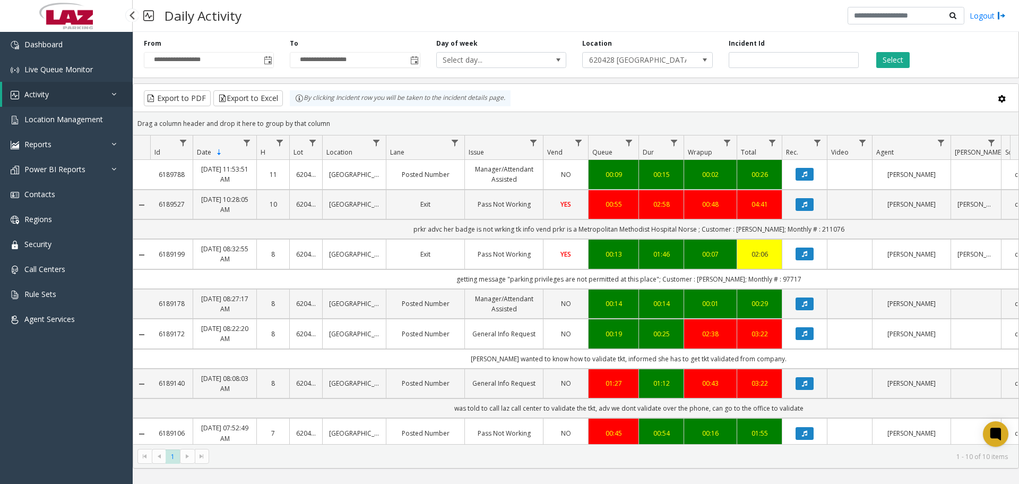
drag, startPoint x: 78, startPoint y: 93, endPoint x: 76, endPoint y: 100, distance: 7.0
click at [78, 93] on link "Activity" at bounding box center [67, 94] width 131 height 25
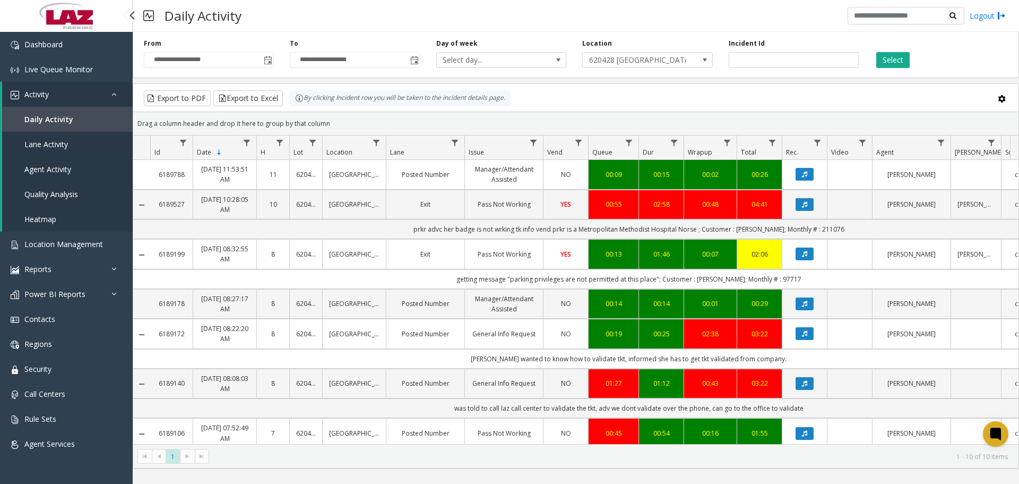
click at [70, 125] on link "Daily Activity" at bounding box center [67, 119] width 131 height 25
click at [73, 51] on link "Dashboard" at bounding box center [66, 44] width 133 height 25
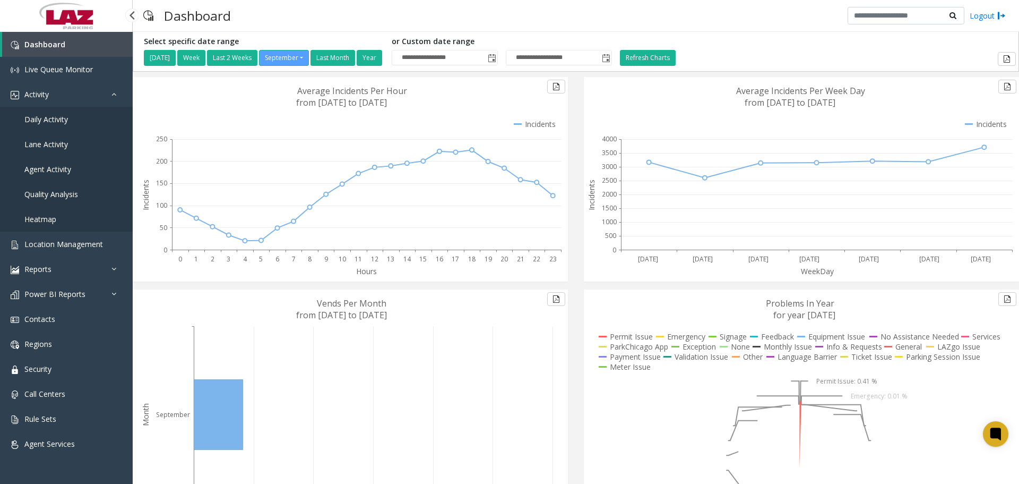
click at [77, 121] on link "Daily Activity" at bounding box center [66, 119] width 133 height 25
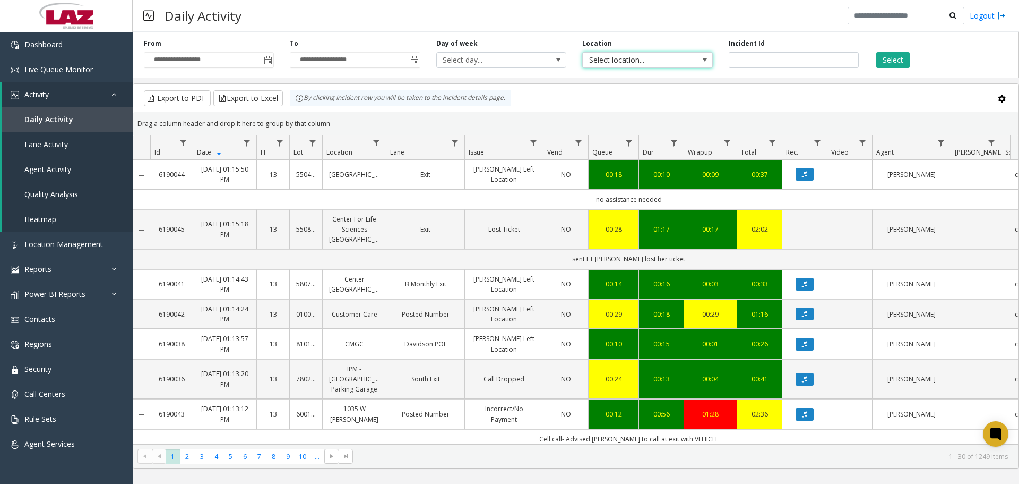
click at [610, 59] on span "Select location..." at bounding box center [635, 60] width 104 height 15
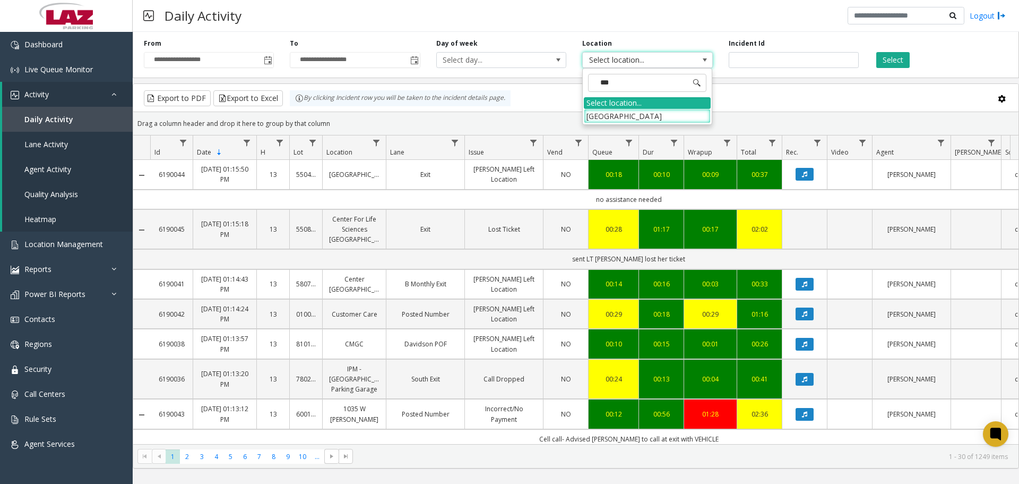
type input "****"
click at [675, 117] on li "[GEOGRAPHIC_DATA]" at bounding box center [647, 116] width 127 height 14
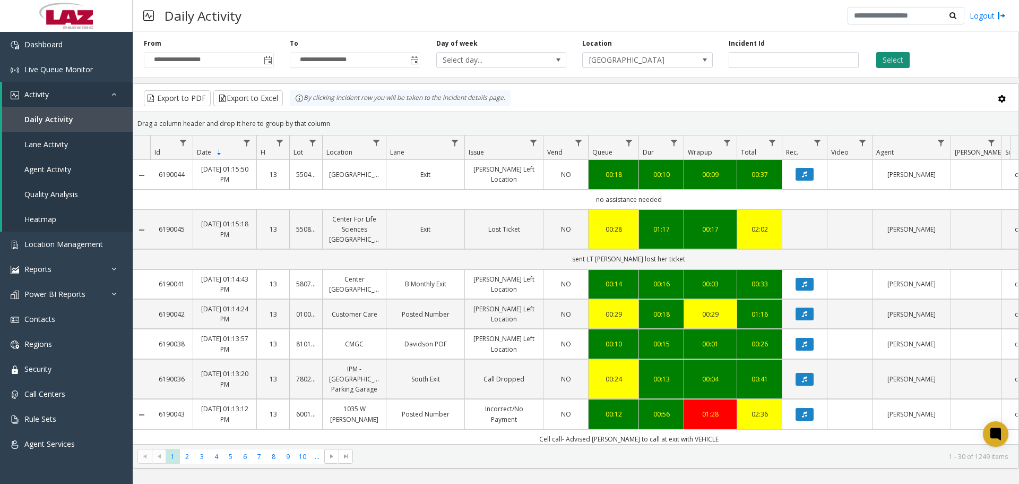
click at [889, 67] on button "Select" at bounding box center [893, 60] width 33 height 16
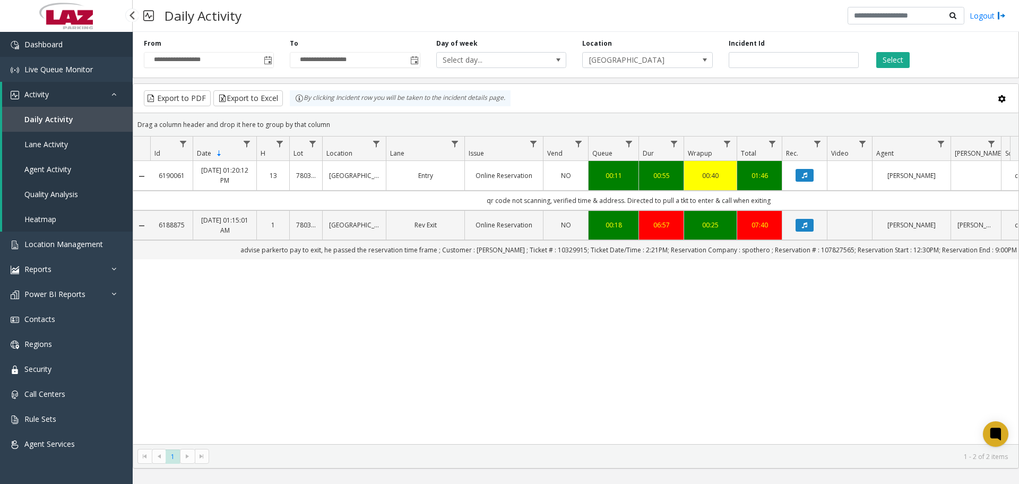
click at [40, 48] on span "Dashboard" at bounding box center [43, 44] width 38 height 10
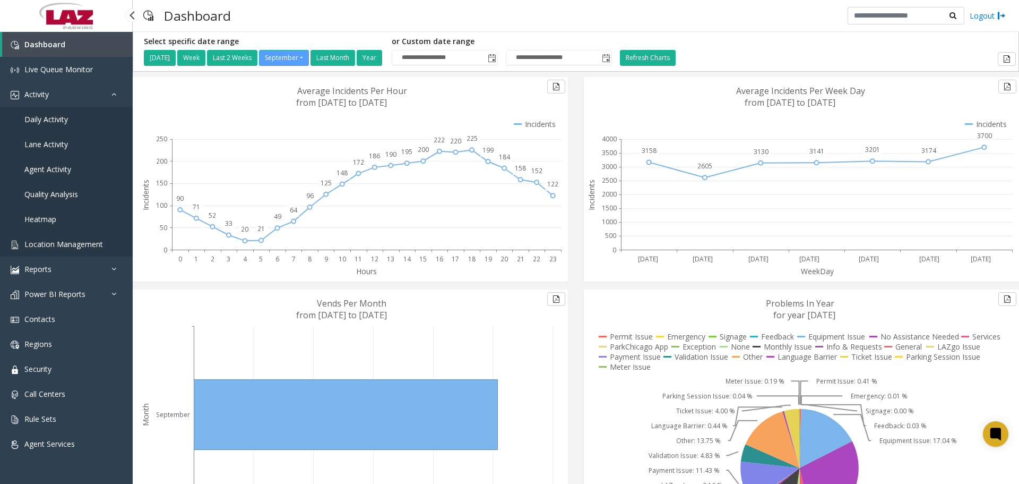
click at [55, 238] on link "Location Management" at bounding box center [66, 243] width 133 height 25
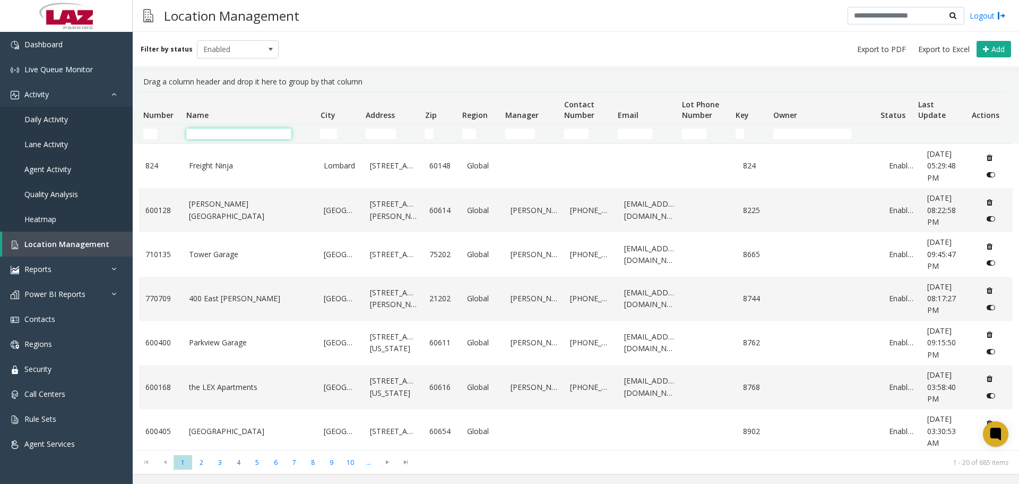
click at [192, 134] on input "Name Filter" at bounding box center [238, 133] width 105 height 11
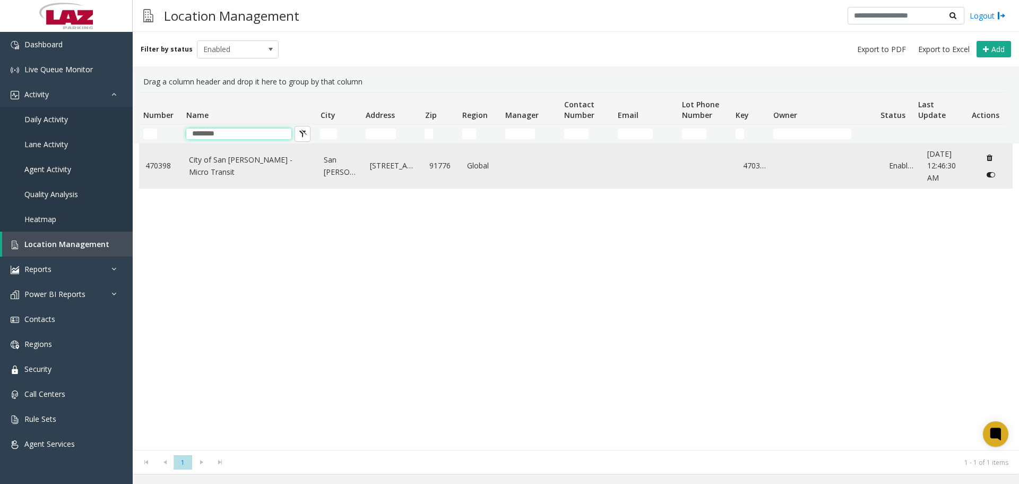
type input "********"
click at [192, 159] on td "City of San Gabriel - Micro Transit" at bounding box center [250, 166] width 135 height 44
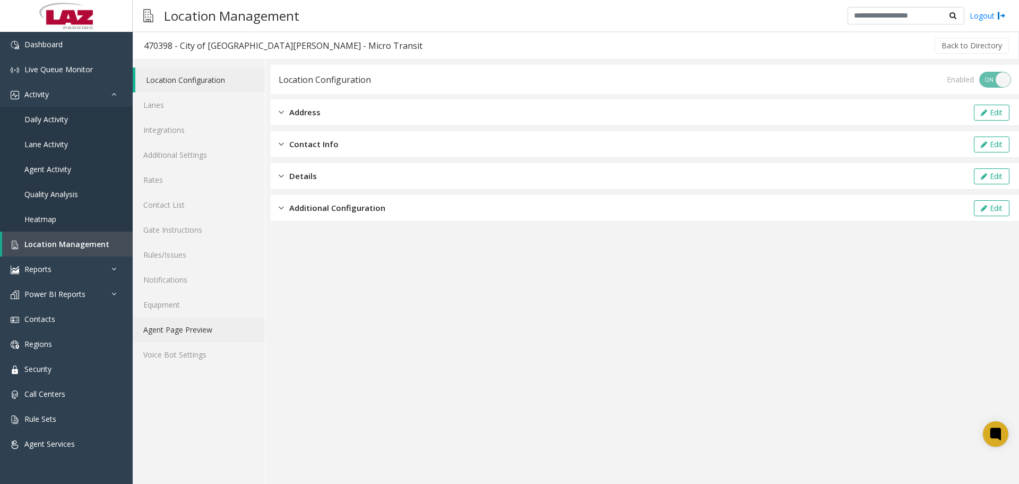
click at [205, 324] on link "Agent Page Preview" at bounding box center [199, 329] width 132 height 25
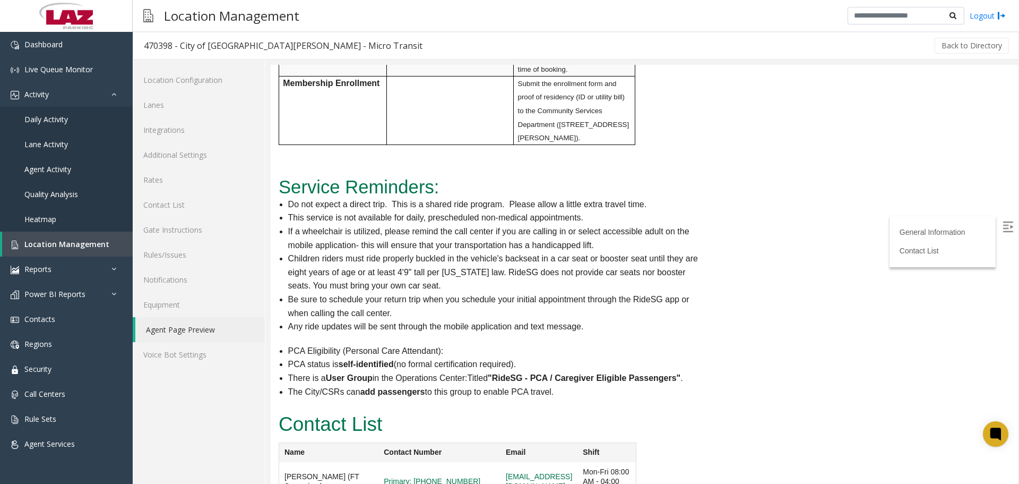
scroll to position [1104, 0]
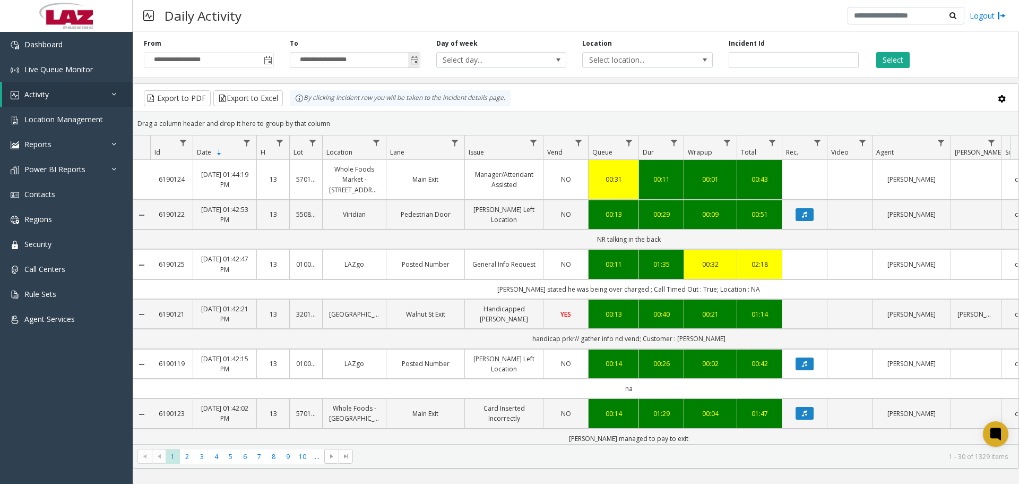
click at [362, 59] on input "**********" at bounding box center [354, 60] width 129 height 15
click at [461, 65] on span "Select day..." at bounding box center [489, 60] width 104 height 15
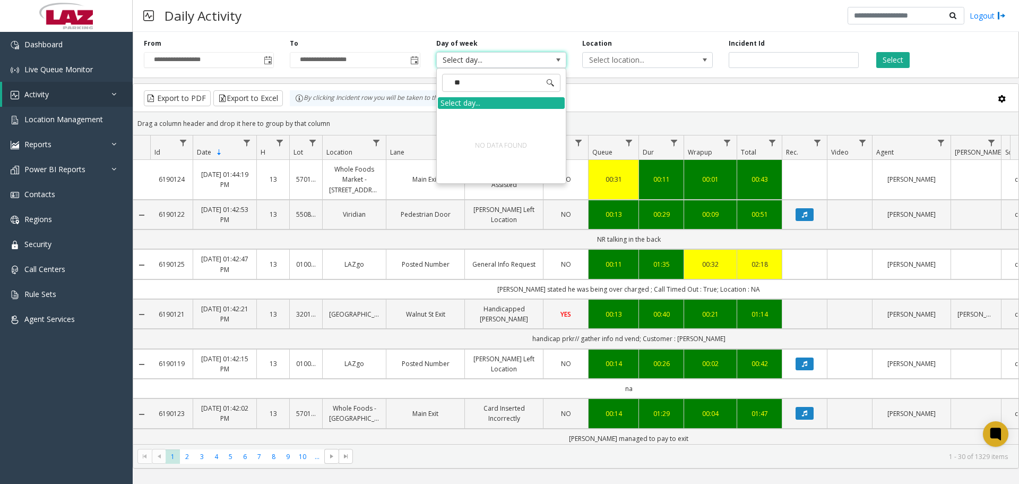
type input "*"
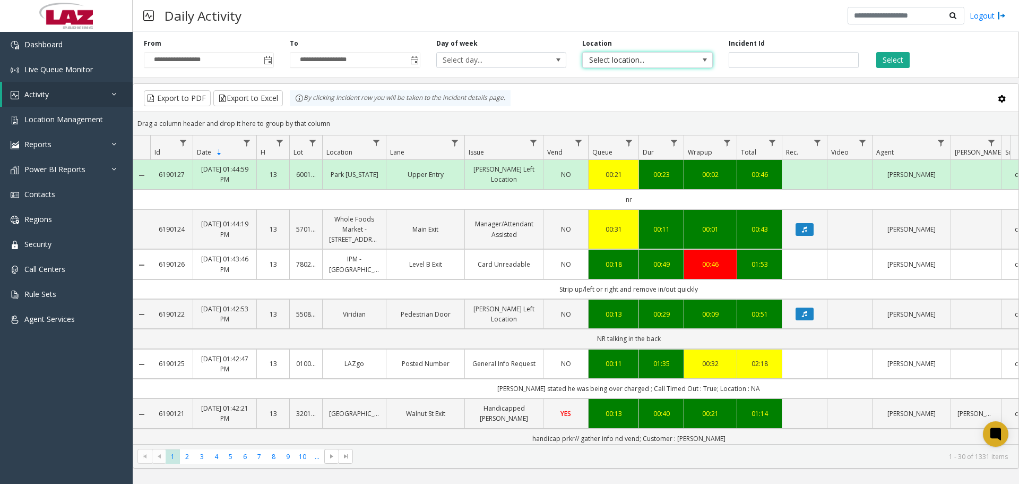
click at [687, 60] on span "Select location..." at bounding box center [647, 60] width 130 height 16
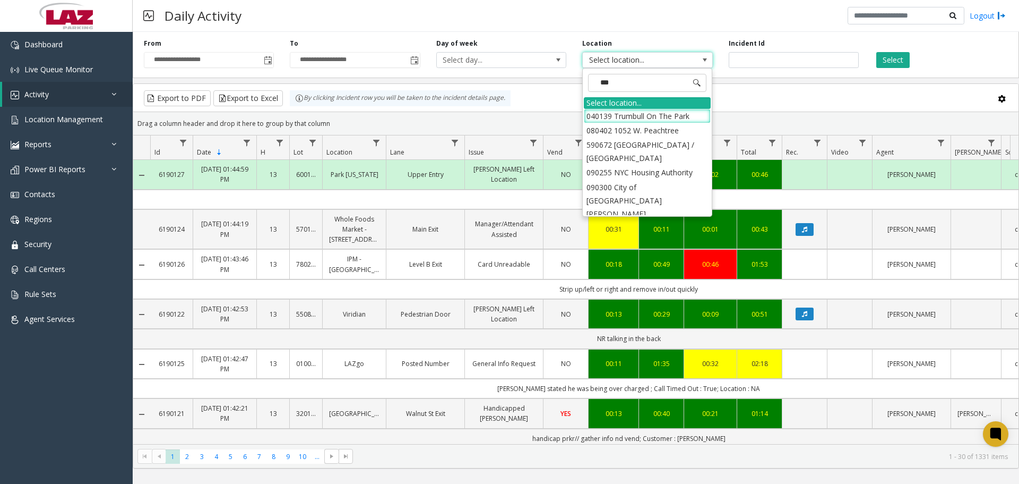
type input "****"
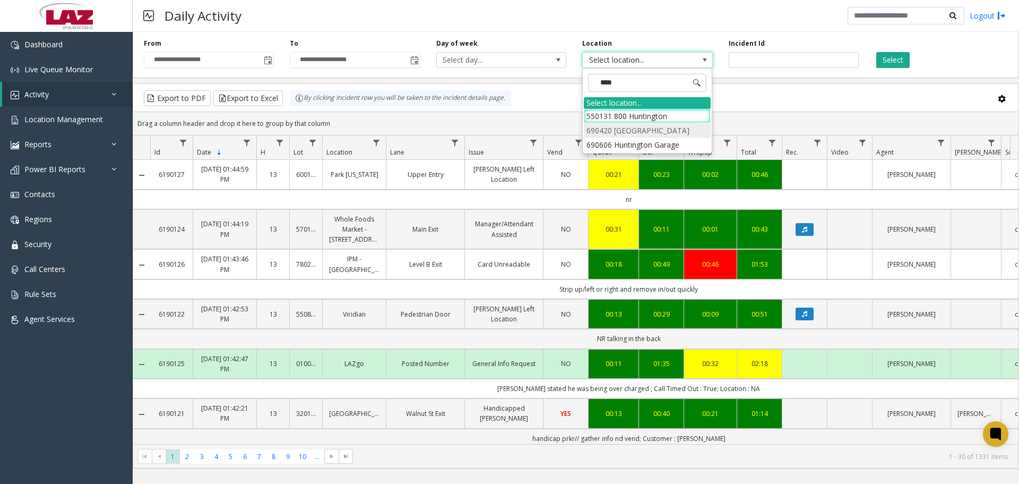
click at [687, 127] on li "690420 [GEOGRAPHIC_DATA]" at bounding box center [647, 130] width 127 height 14
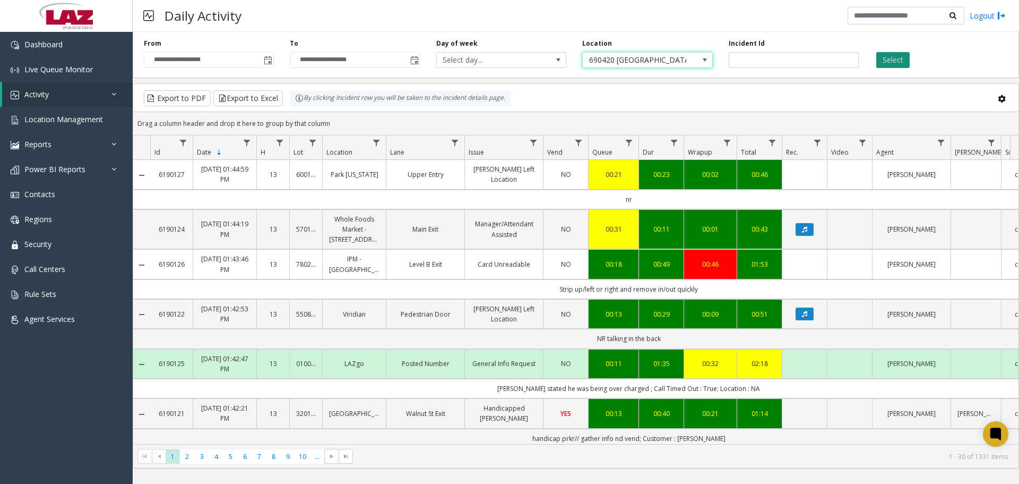
click at [890, 62] on button "Select" at bounding box center [893, 60] width 33 height 16
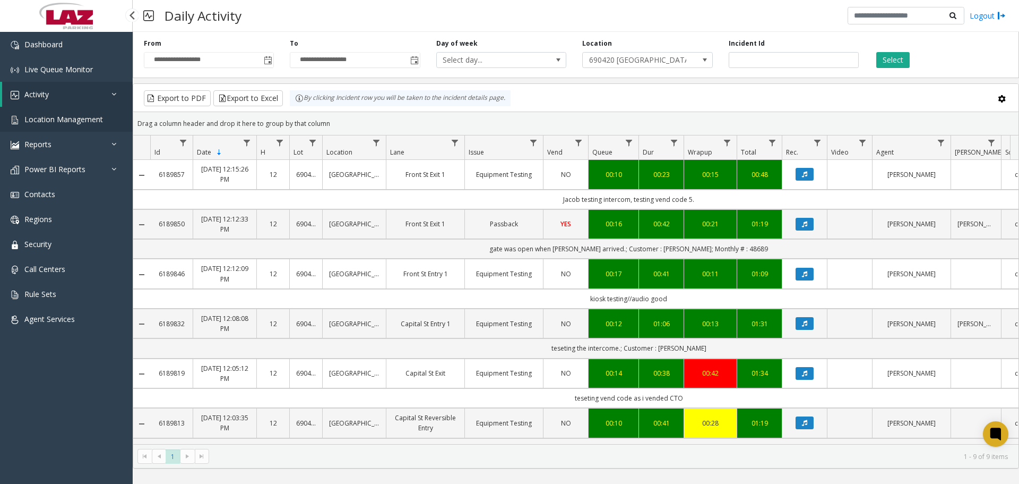
click at [106, 120] on link "Location Management" at bounding box center [66, 119] width 133 height 25
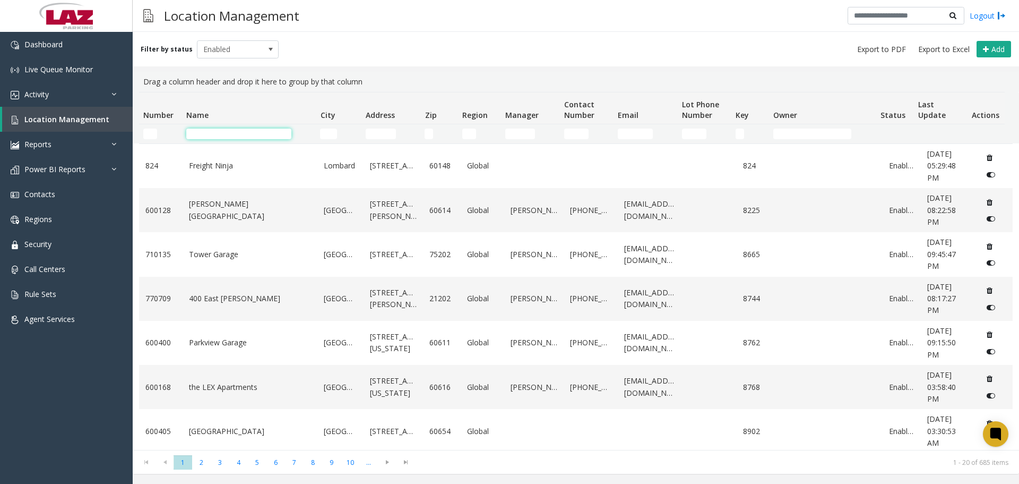
click at [222, 131] on input "Name Filter" at bounding box center [238, 133] width 105 height 11
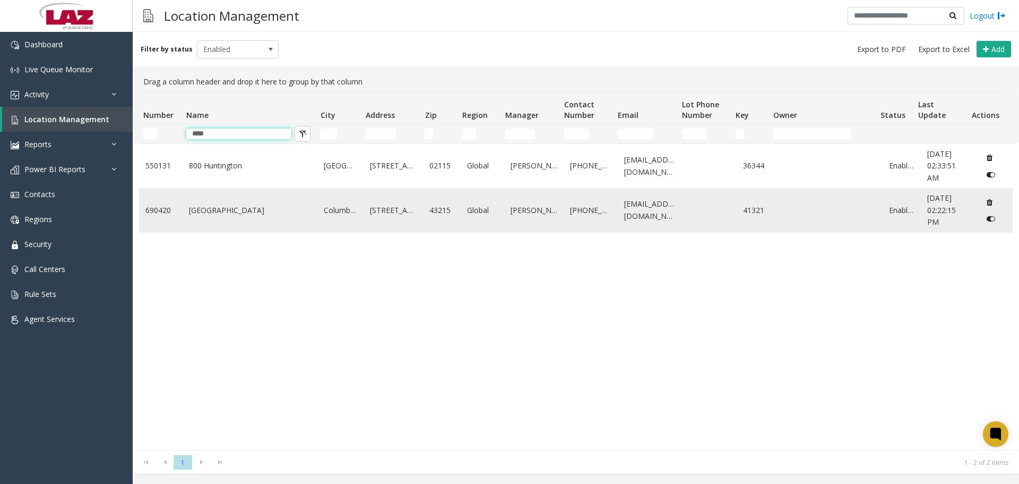
type input "****"
click at [204, 202] on td "[GEOGRAPHIC_DATA]" at bounding box center [250, 210] width 135 height 44
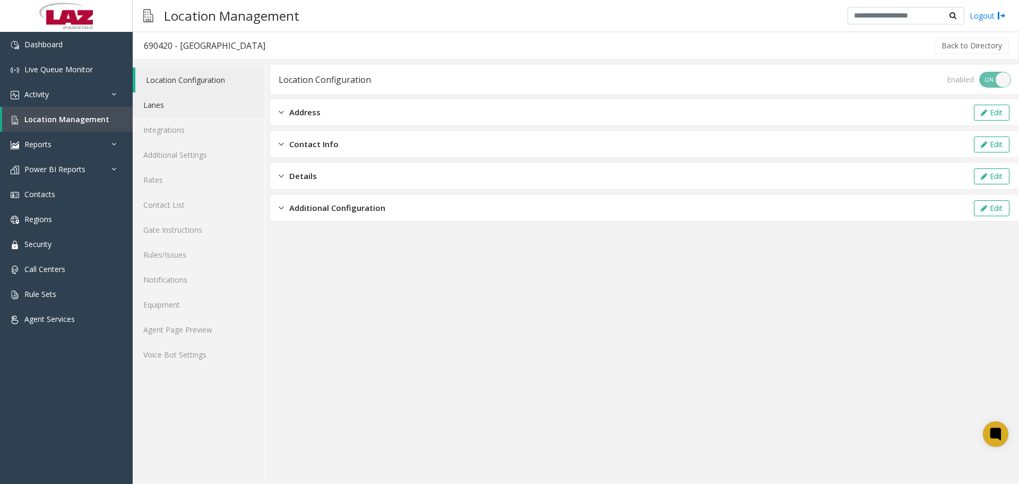
click at [184, 109] on link "Lanes" at bounding box center [199, 104] width 132 height 25
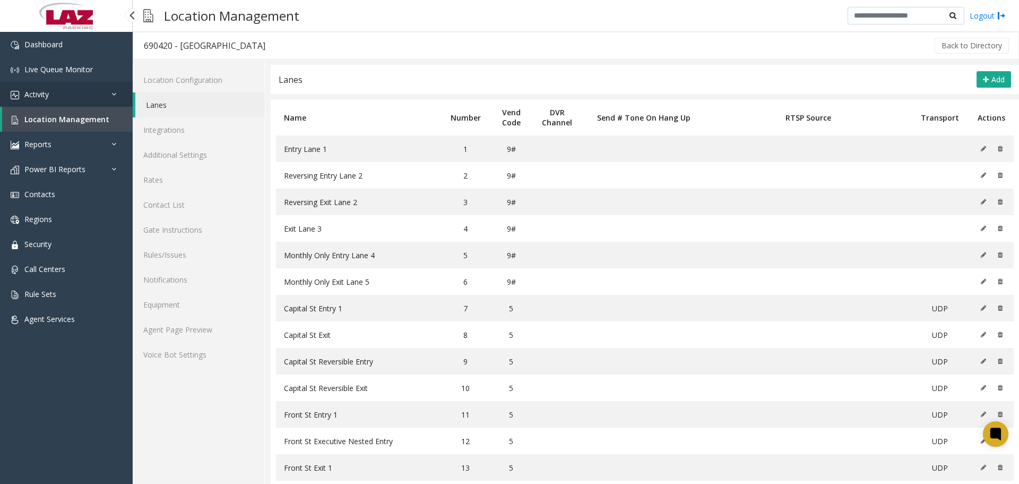
click at [39, 102] on link "Activity" at bounding box center [66, 94] width 133 height 25
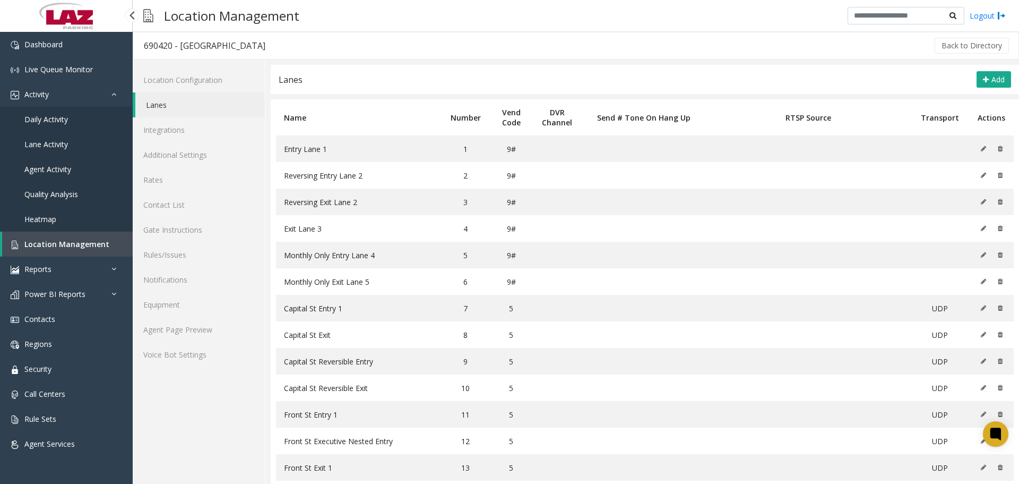
click at [52, 127] on link "Daily Activity" at bounding box center [66, 119] width 133 height 25
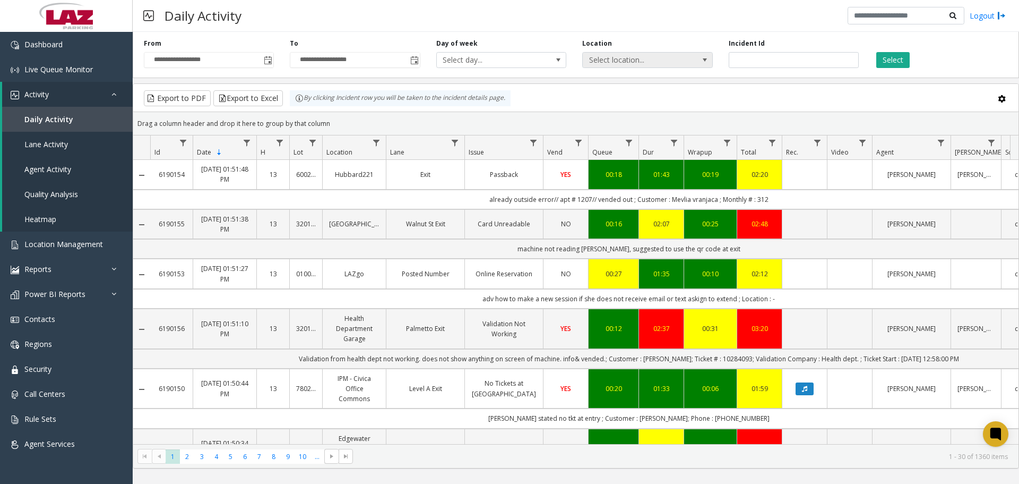
click at [590, 55] on span "Select location..." at bounding box center [635, 60] width 104 height 15
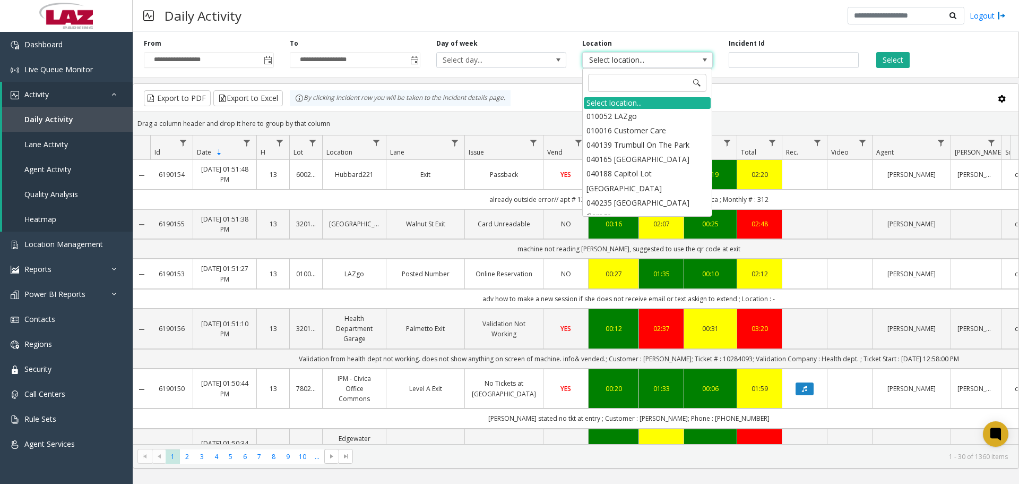
type input "******"
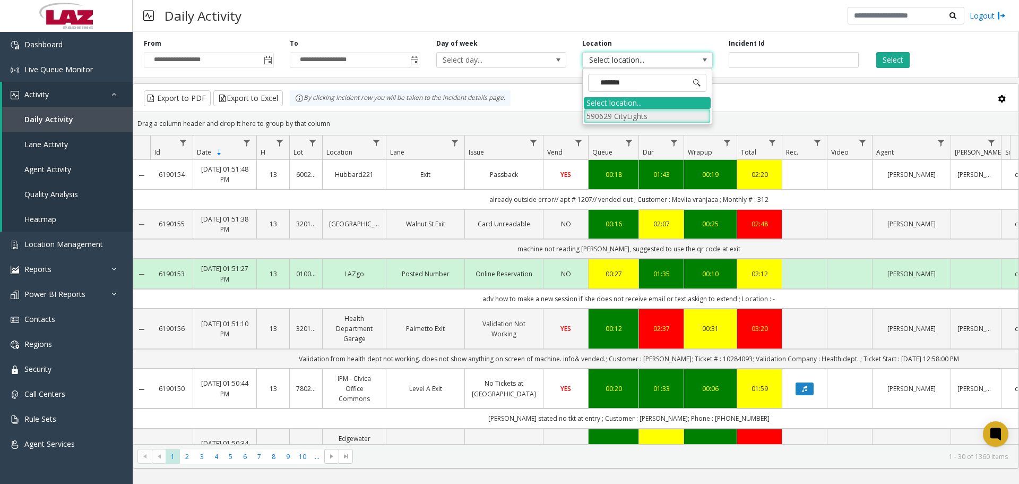
click at [642, 114] on li "590629 CityLights" at bounding box center [647, 116] width 127 height 14
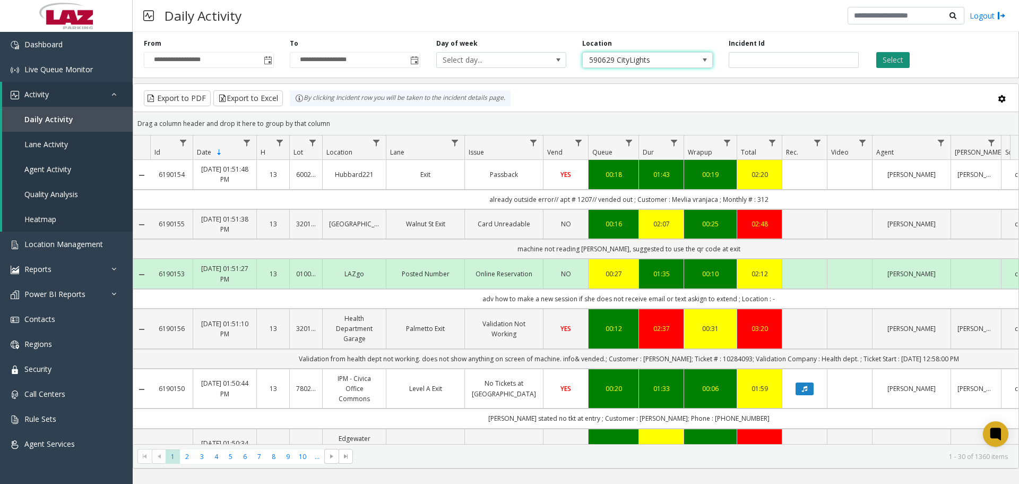
drag, startPoint x: 911, startPoint y: 72, endPoint x: 882, endPoint y: 59, distance: 31.9
click at [911, 72] on div "**********" at bounding box center [576, 53] width 887 height 50
click at [879, 57] on button "Select" at bounding box center [893, 60] width 33 height 16
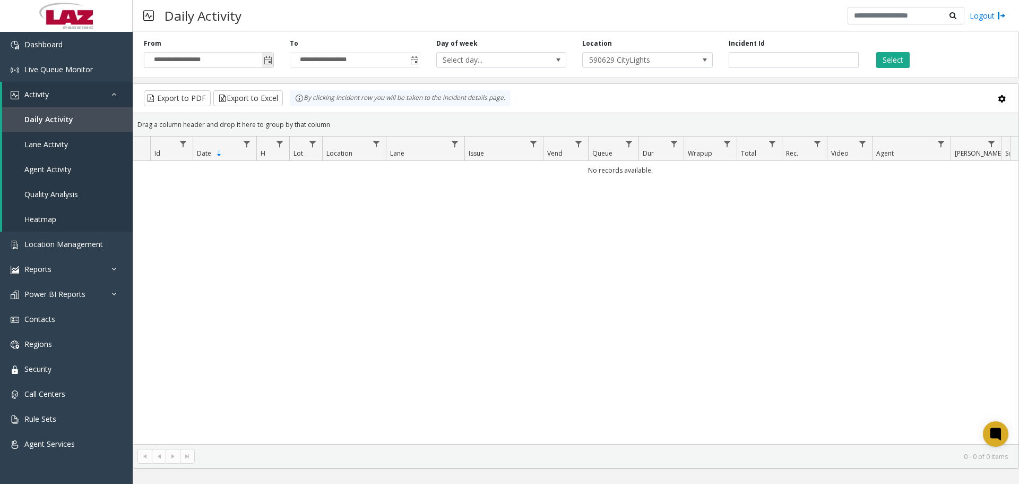
click at [269, 64] on span "Toggle popup" at bounding box center [268, 60] width 8 height 8
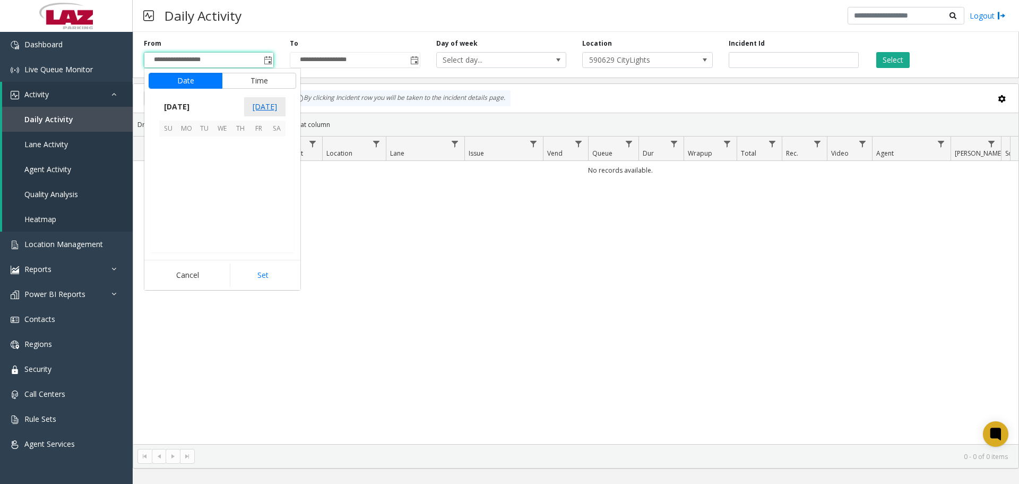
scroll to position [190554, 0]
click at [177, 145] on tr "1 2 3 4 5 6" at bounding box center [222, 145] width 126 height 18
click at [179, 146] on span "1" at bounding box center [186, 145] width 18 height 18
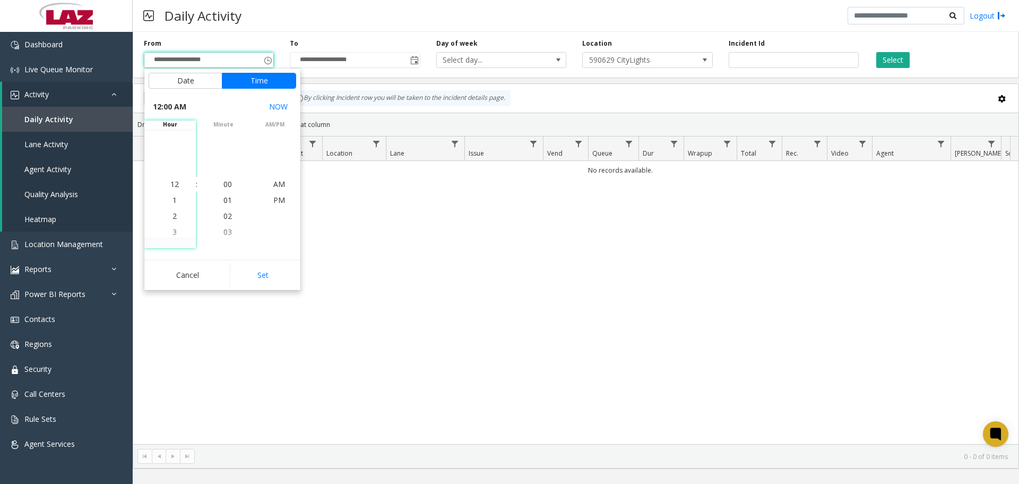
click at [252, 265] on button "Set" at bounding box center [263, 274] width 67 height 23
type input "**********"
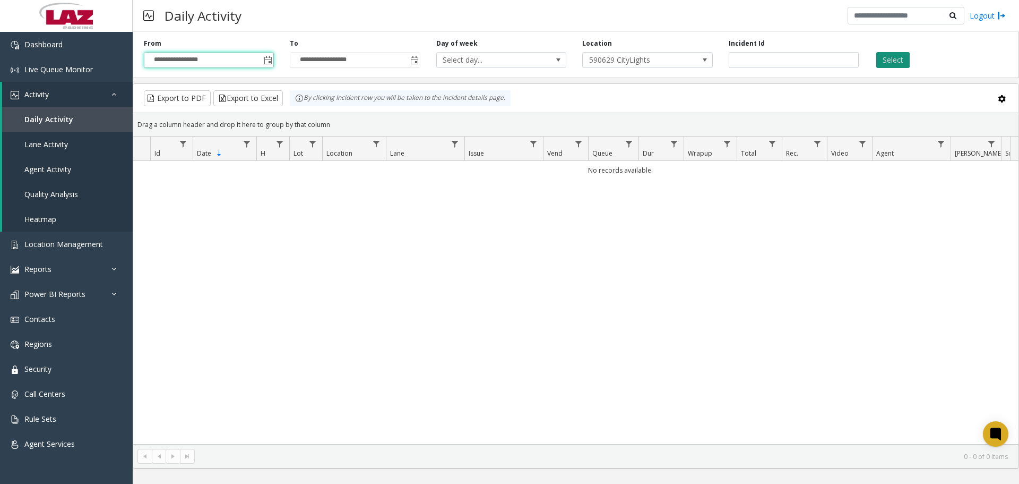
click at [887, 64] on button "Select" at bounding box center [893, 60] width 33 height 16
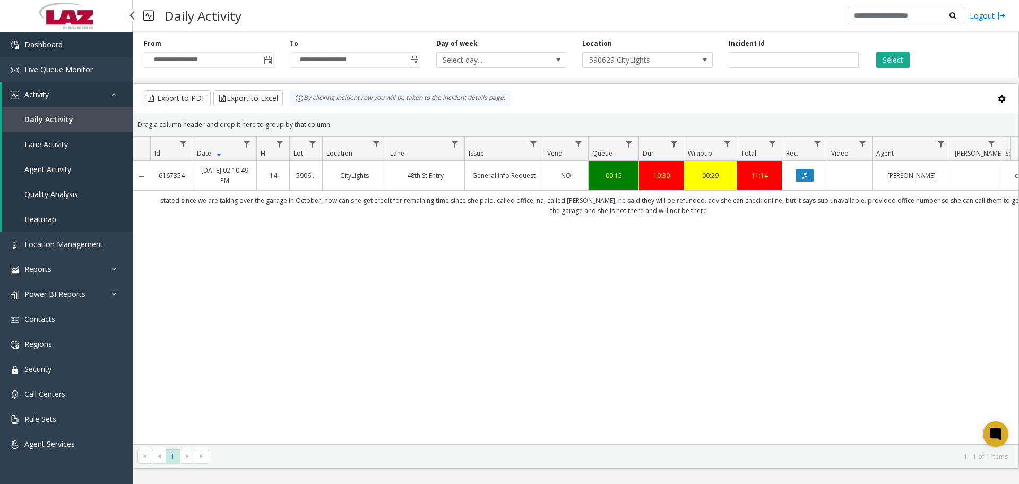
click at [63, 49] on span "Dashboard" at bounding box center [43, 44] width 38 height 10
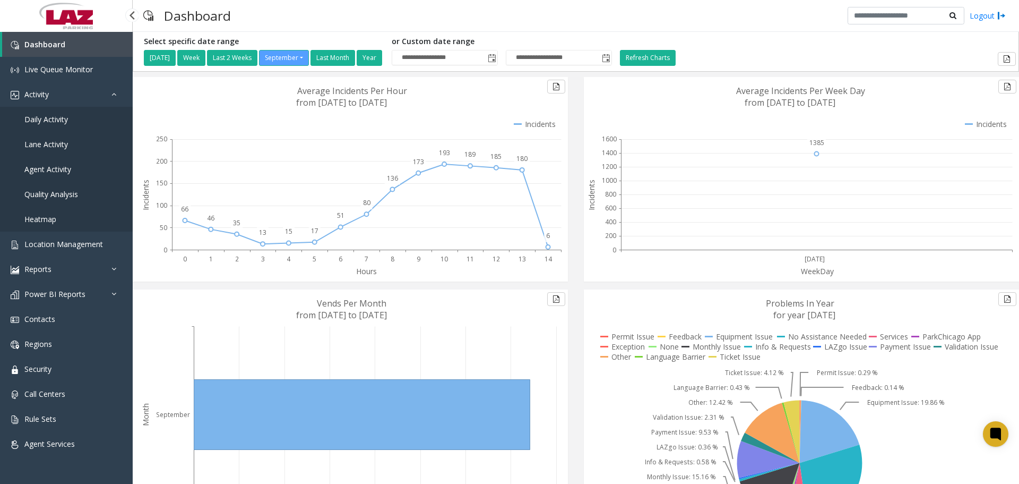
click at [44, 115] on span "Daily Activity" at bounding box center [46, 119] width 44 height 10
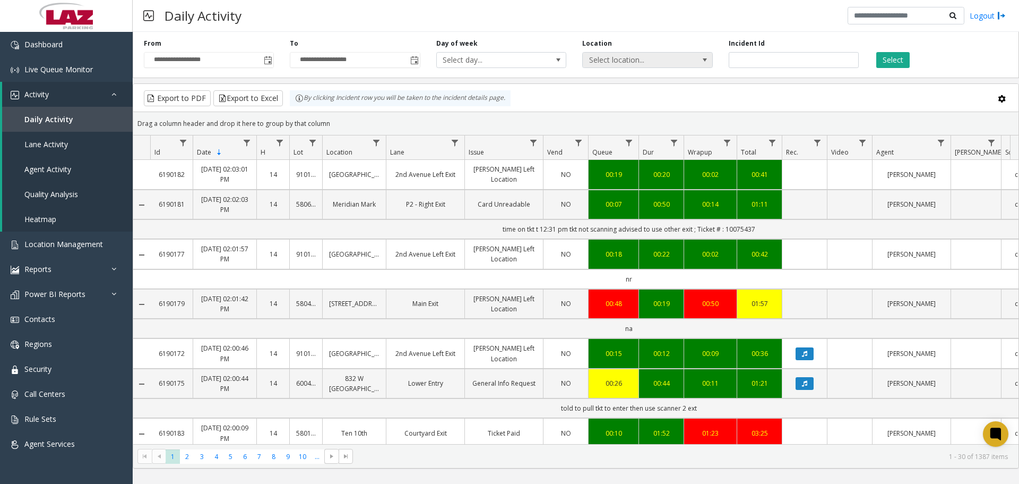
click at [606, 64] on span "Select location..." at bounding box center [635, 60] width 104 height 15
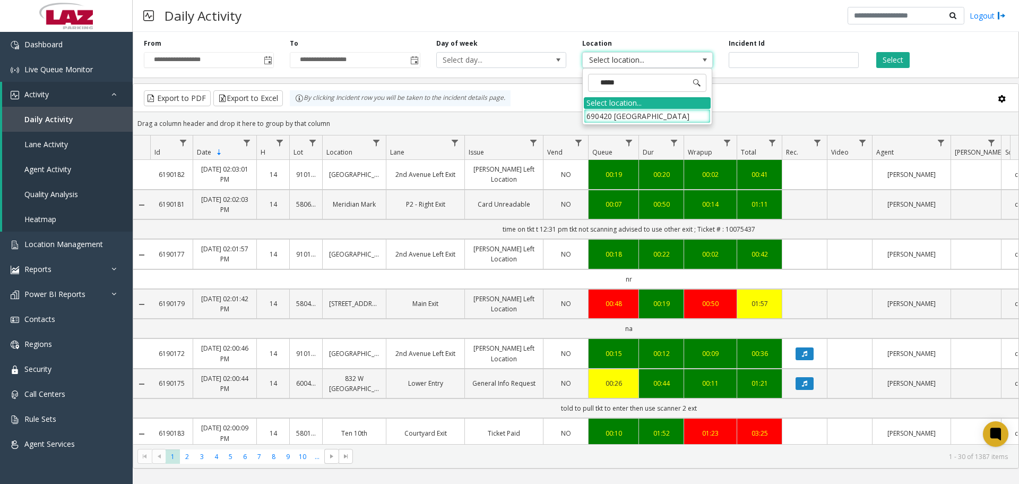
type input "******"
drag, startPoint x: 649, startPoint y: 115, endPoint x: 717, endPoint y: 99, distance: 69.8
click at [648, 115] on li "690420 [GEOGRAPHIC_DATA]" at bounding box center [647, 116] width 127 height 14
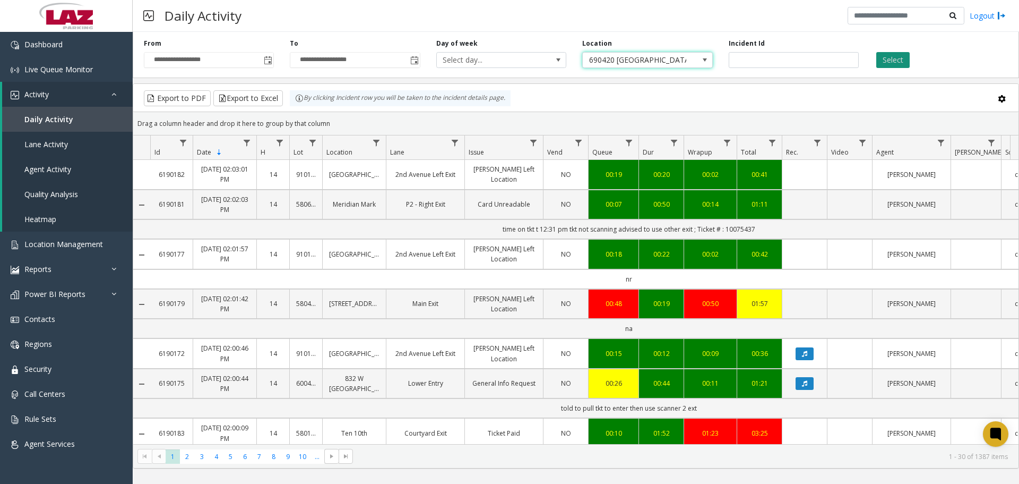
click at [880, 64] on button "Select" at bounding box center [893, 60] width 33 height 16
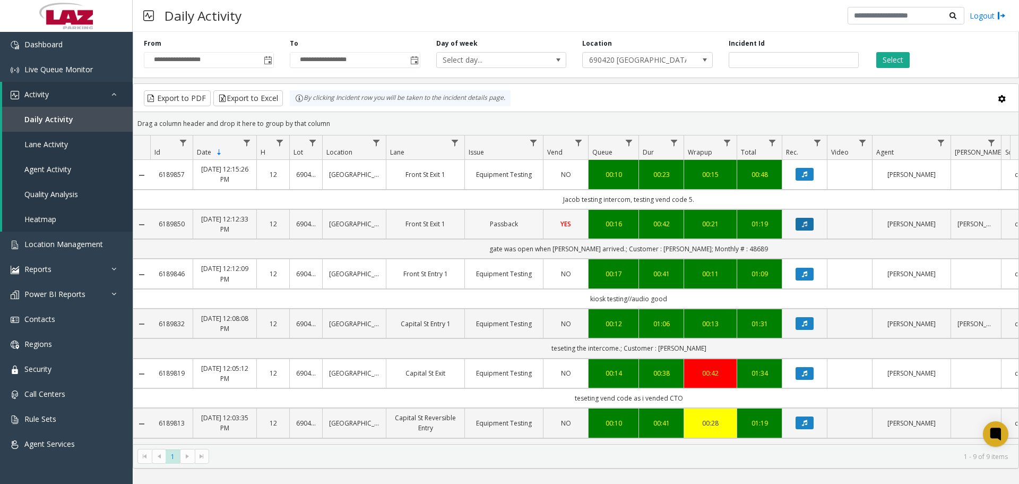
click at [809, 224] on button "Data table" at bounding box center [805, 224] width 18 height 13
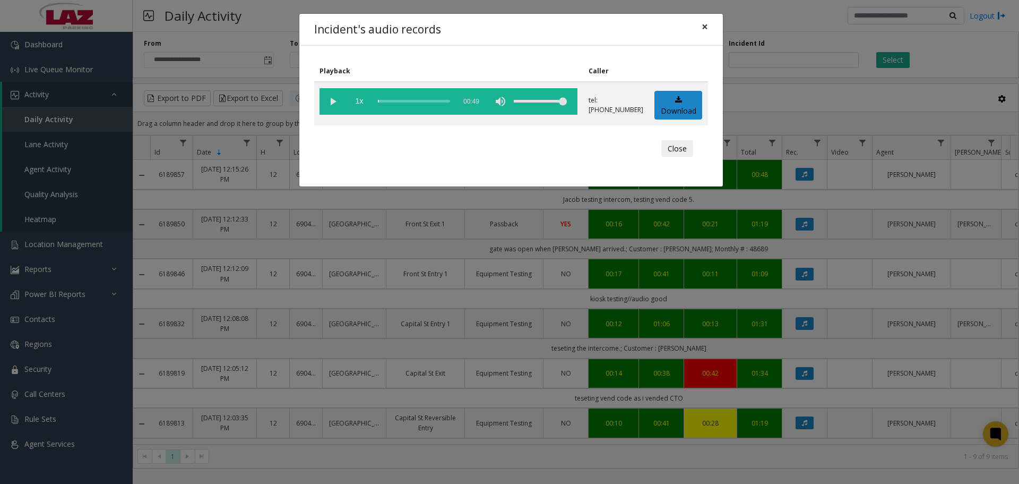
click at [706, 29] on span "×" at bounding box center [705, 26] width 6 height 15
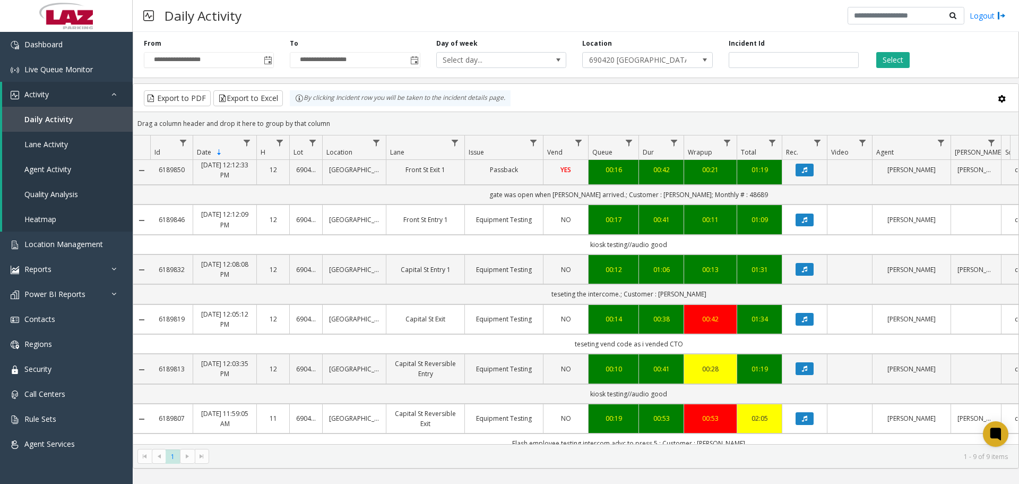
scroll to position [106, 0]
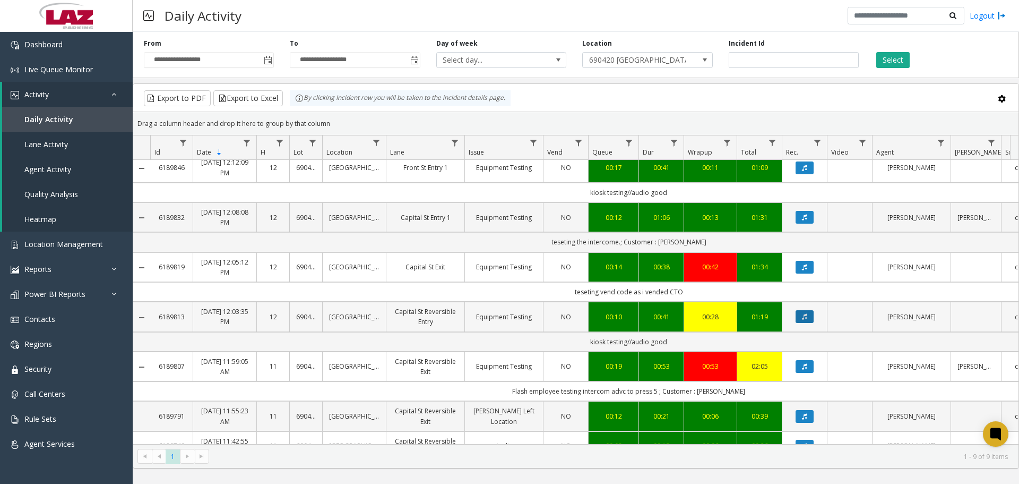
click at [804, 322] on button "Data table" at bounding box center [805, 316] width 18 height 13
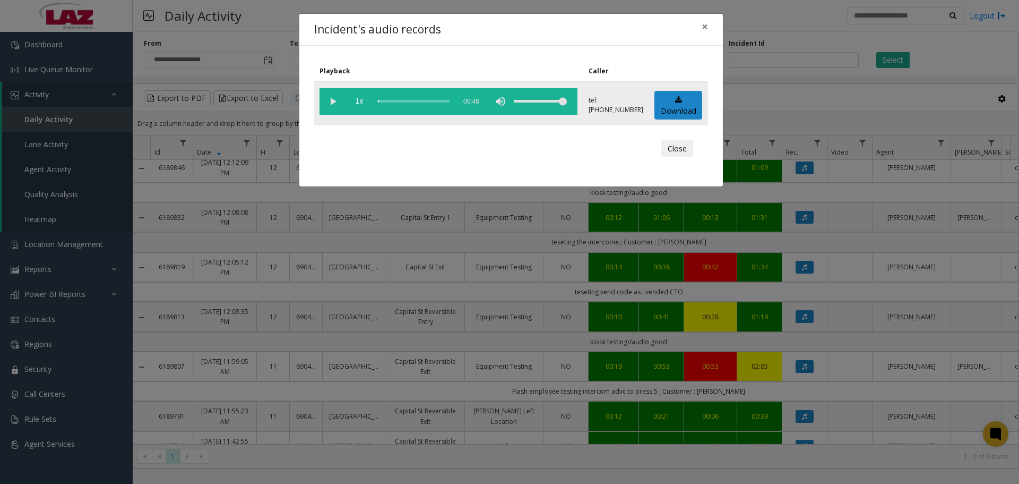
click at [332, 101] on vg-play-pause at bounding box center [333, 101] width 27 height 27
click at [547, 101] on div "volume level" at bounding box center [540, 101] width 53 height 27
drag, startPoint x: 547, startPoint y: 101, endPoint x: 556, endPoint y: 105, distance: 9.8
click at [556, 105] on div "volume level" at bounding box center [540, 101] width 53 height 27
click at [668, 147] on button "Close" at bounding box center [678, 148] width 32 height 17
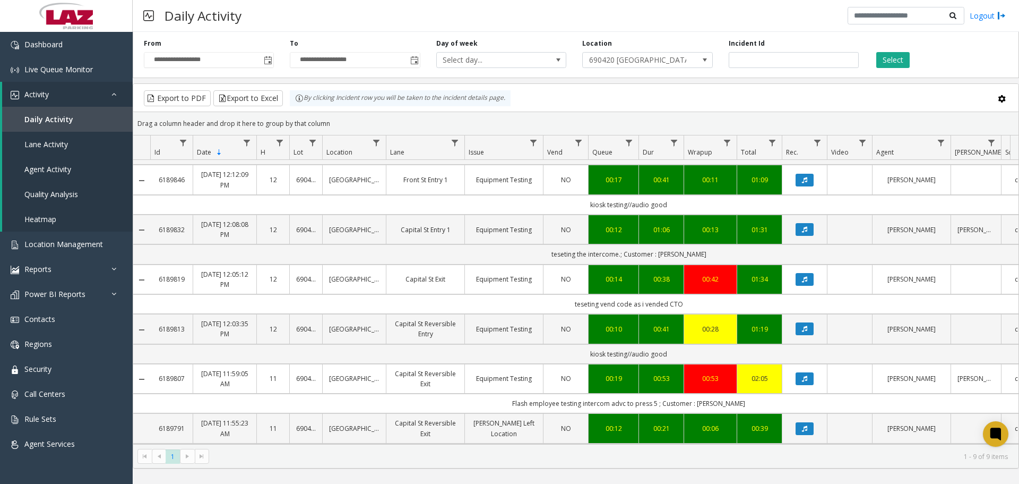
scroll to position [0, 0]
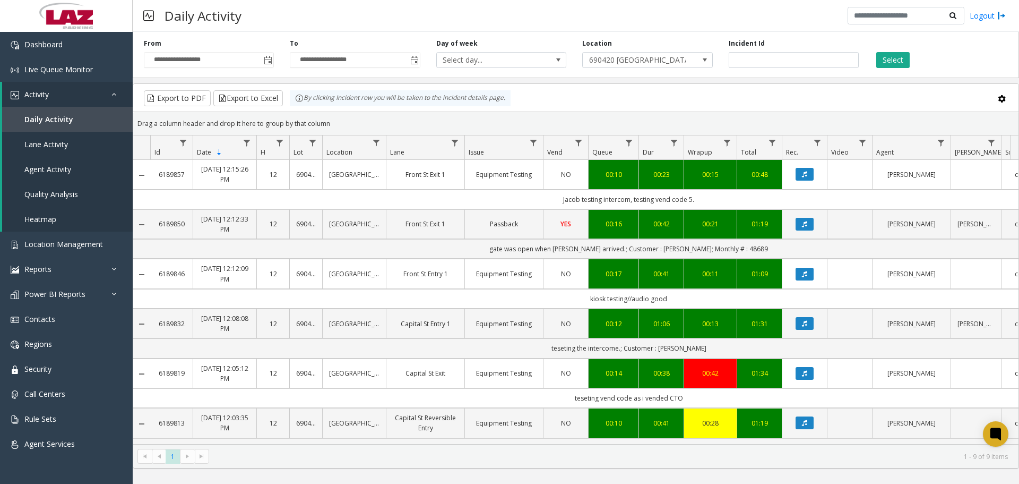
click at [413, 22] on div "Daily Activity Logout" at bounding box center [576, 16] width 887 height 32
click at [29, 44] on span "Dashboard" at bounding box center [43, 44] width 38 height 10
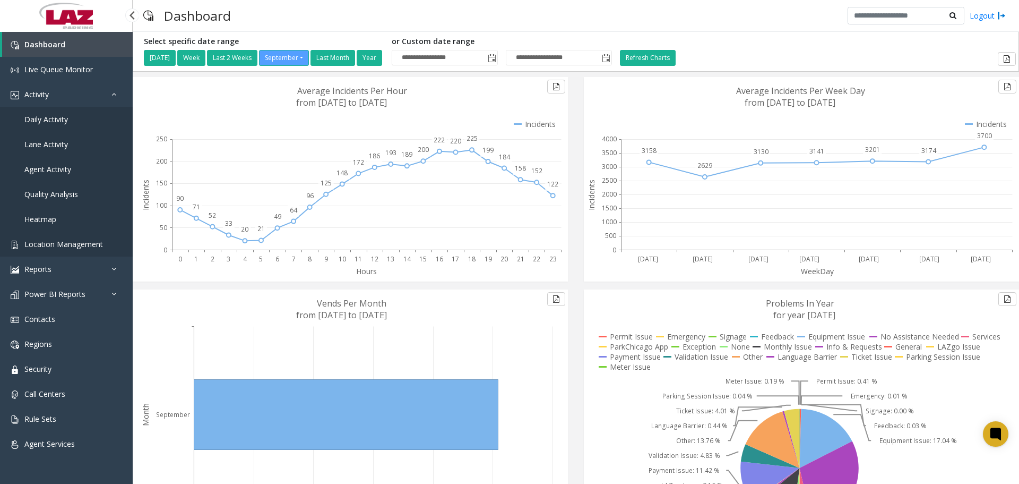
click at [80, 239] on span "Location Management" at bounding box center [63, 244] width 79 height 10
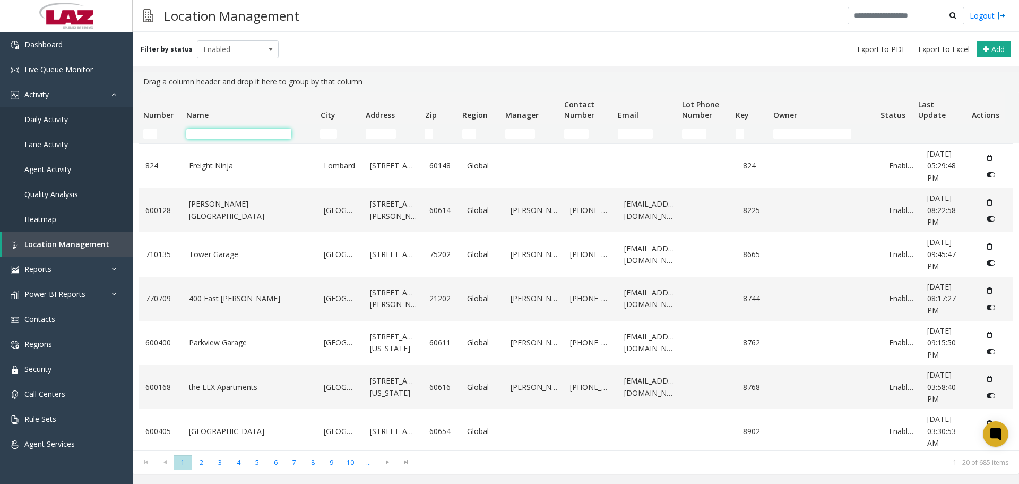
click at [191, 138] on input "Name Filter" at bounding box center [238, 133] width 105 height 11
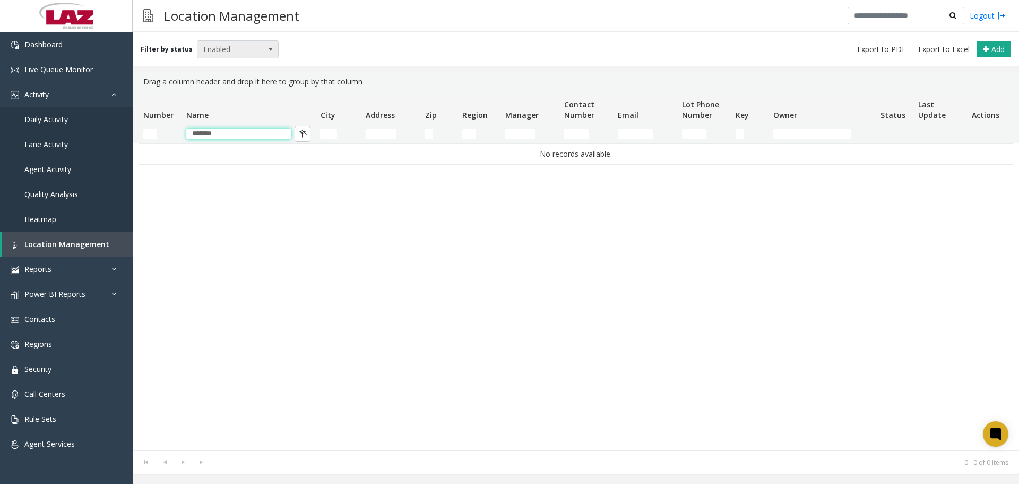
type input "*******"
click at [234, 48] on span "Enabled" at bounding box center [230, 49] width 65 height 17
click at [238, 95] on li "Disabled" at bounding box center [233, 96] width 79 height 14
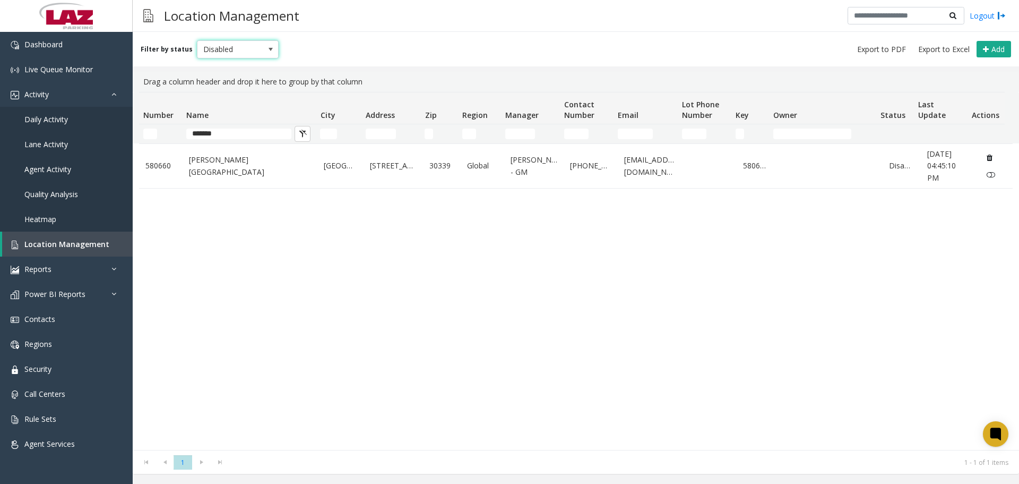
click at [247, 48] on span "Disabled" at bounding box center [230, 49] width 65 height 17
click at [265, 287] on div "[GEOGRAPHIC_DATA][PERSON_NAME] [STREET_ADDRESS] Global [PERSON_NAME] - GM [PHON…" at bounding box center [576, 296] width 874 height 306
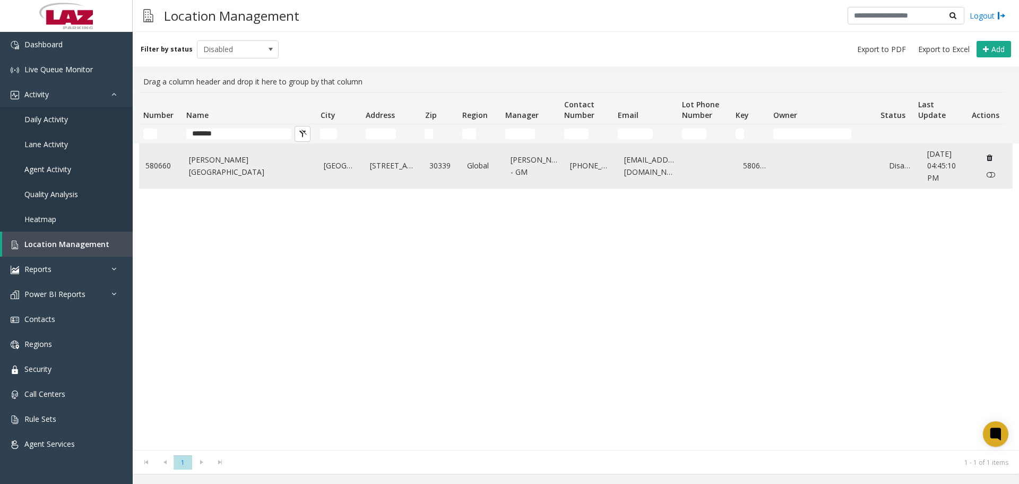
click at [224, 174] on link "[PERSON_NAME][GEOGRAPHIC_DATA]" at bounding box center [250, 166] width 123 height 24
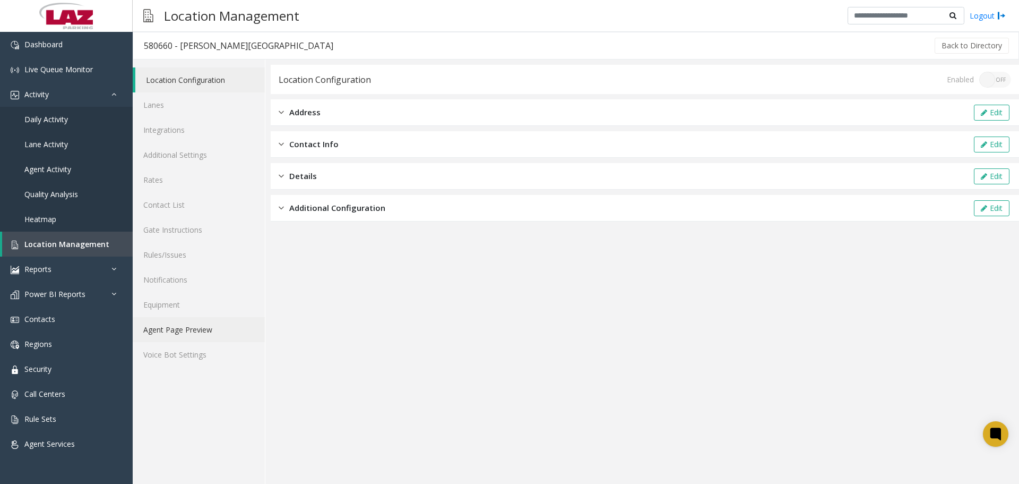
click at [223, 324] on link "Agent Page Preview" at bounding box center [199, 329] width 132 height 25
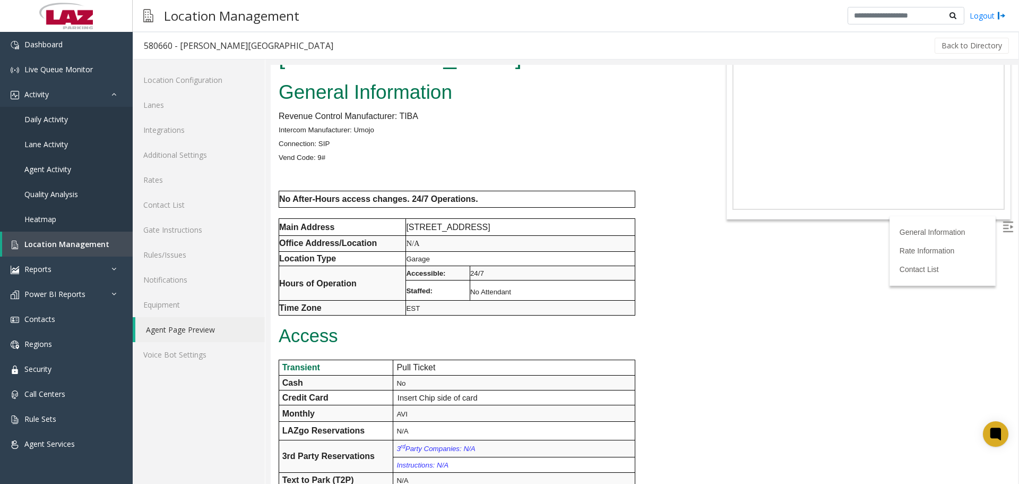
scroll to position [31, 0]
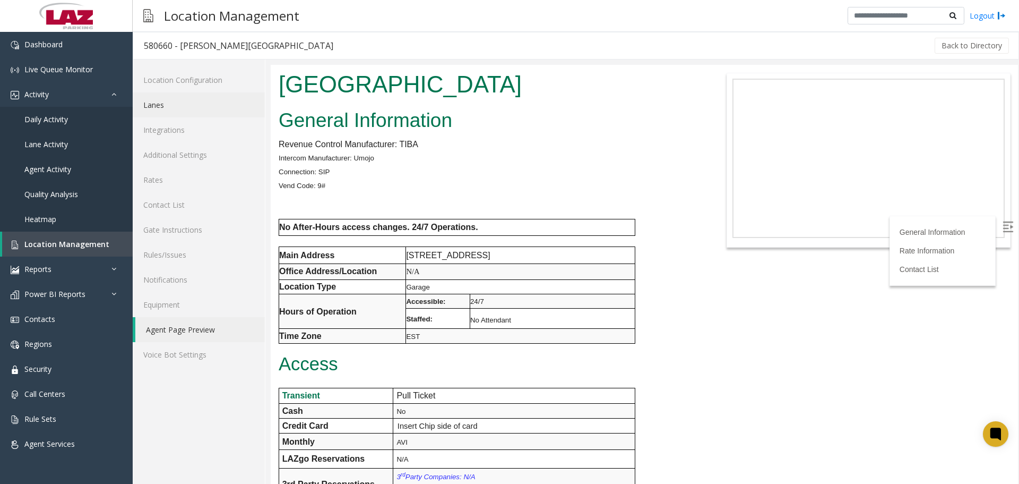
click at [188, 95] on link "Lanes" at bounding box center [199, 104] width 132 height 25
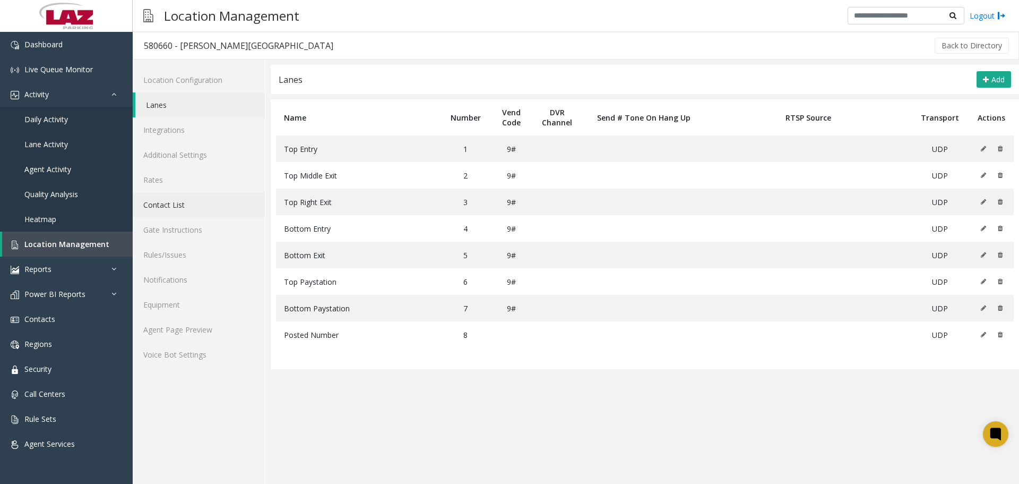
click at [172, 209] on link "Contact List" at bounding box center [199, 204] width 132 height 25
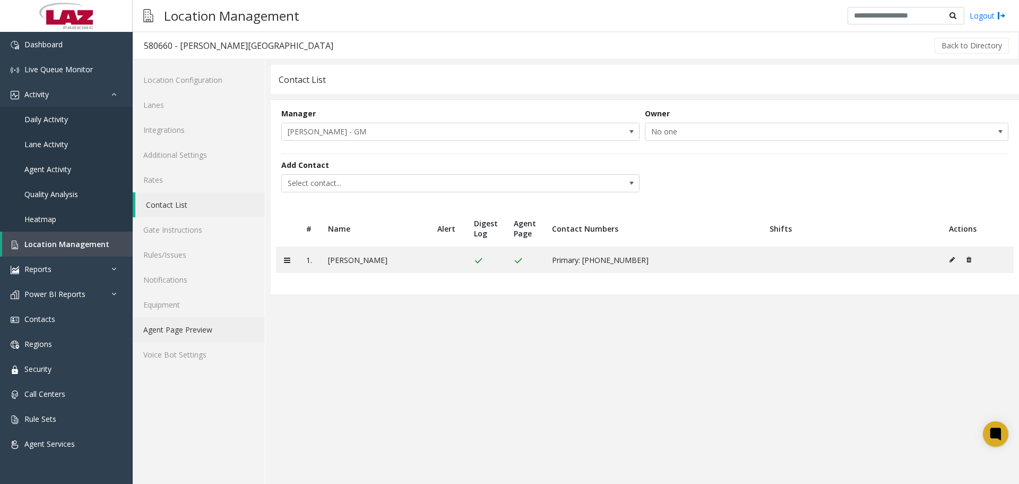
click at [212, 334] on link "Agent Page Preview" at bounding box center [199, 329] width 132 height 25
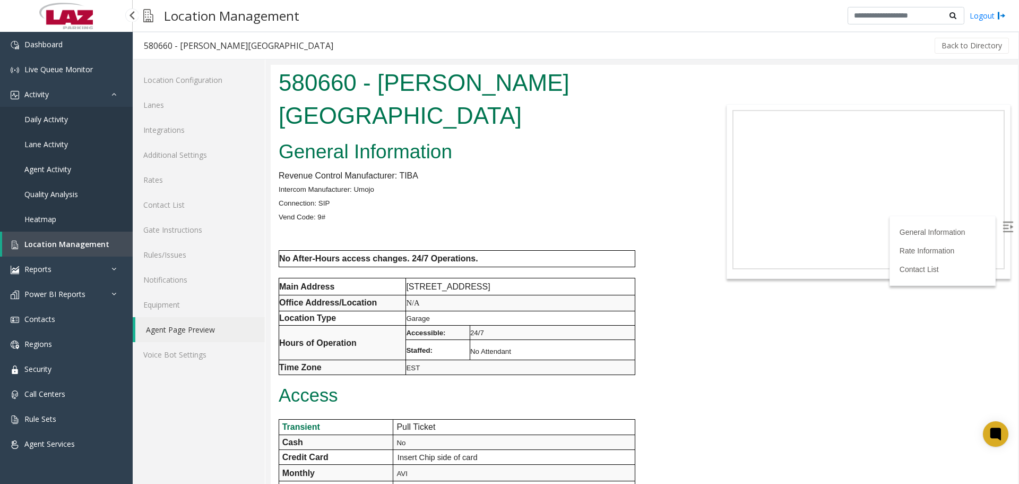
click at [76, 251] on link "Location Management" at bounding box center [67, 243] width 131 height 25
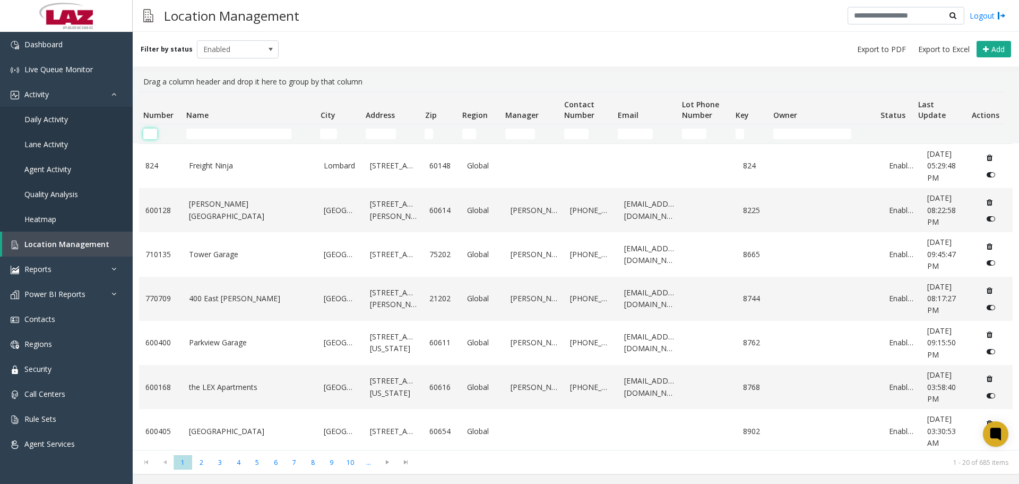
click at [154, 133] on input "Number Filter" at bounding box center [150, 133] width 14 height 11
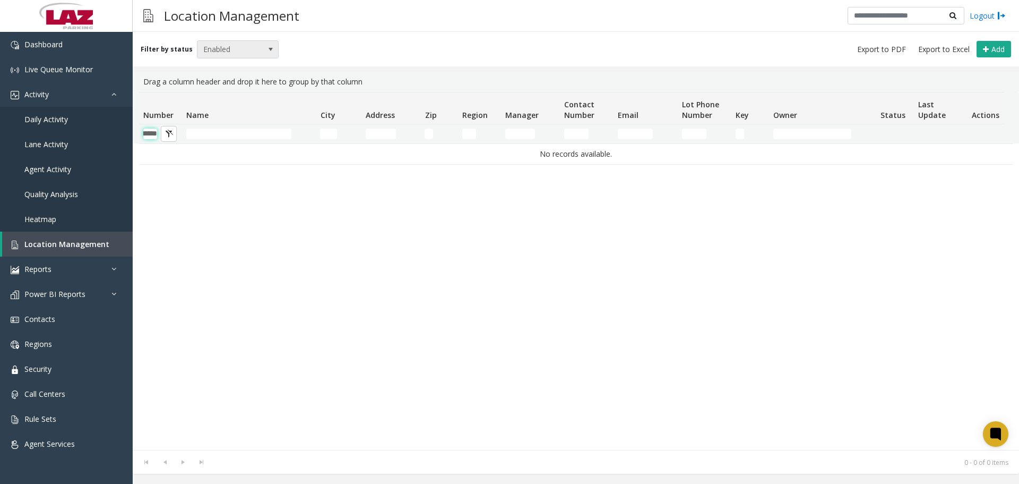
type input "******"
click at [225, 53] on span "Enabled" at bounding box center [230, 49] width 65 height 17
click at [236, 93] on li "Disabled" at bounding box center [233, 96] width 79 height 14
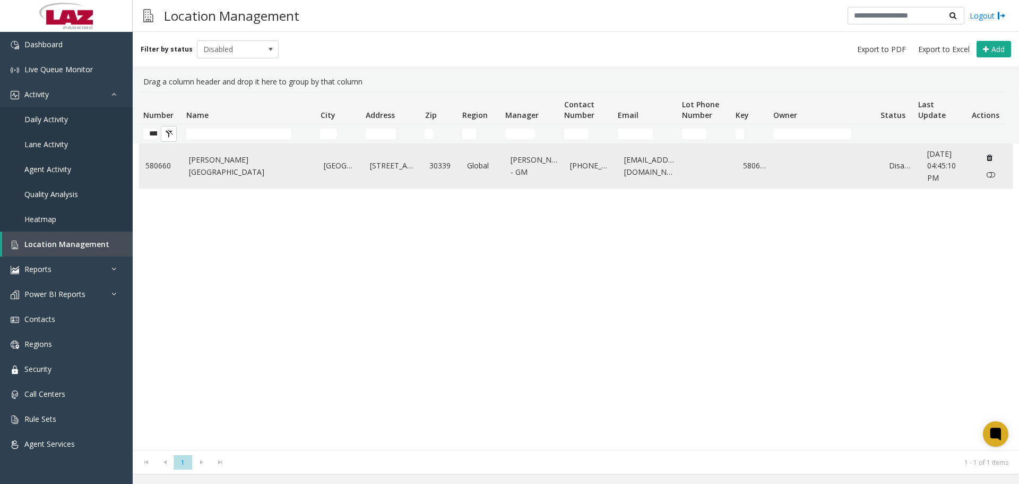
click at [987, 178] on icon "Data table" at bounding box center [991, 174] width 8 height 7
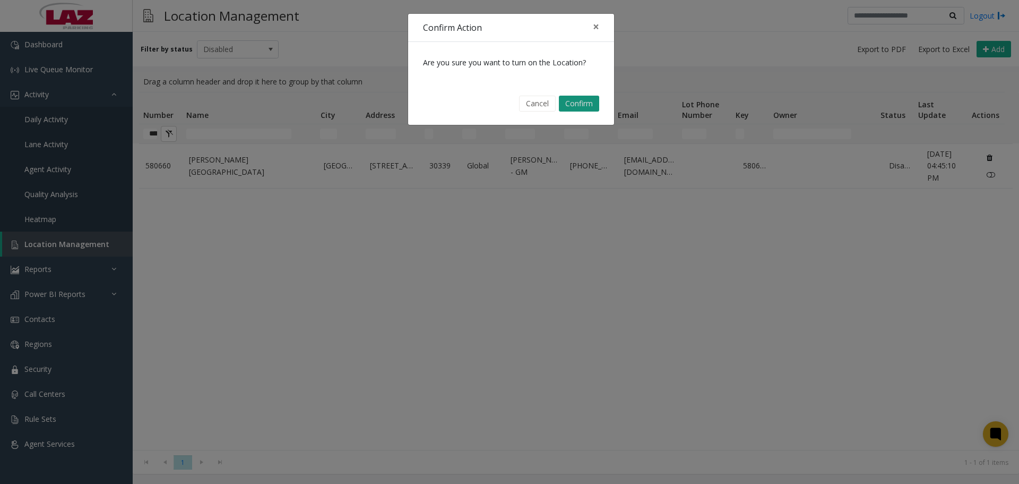
click at [571, 100] on button "Confirm" at bounding box center [579, 104] width 40 height 16
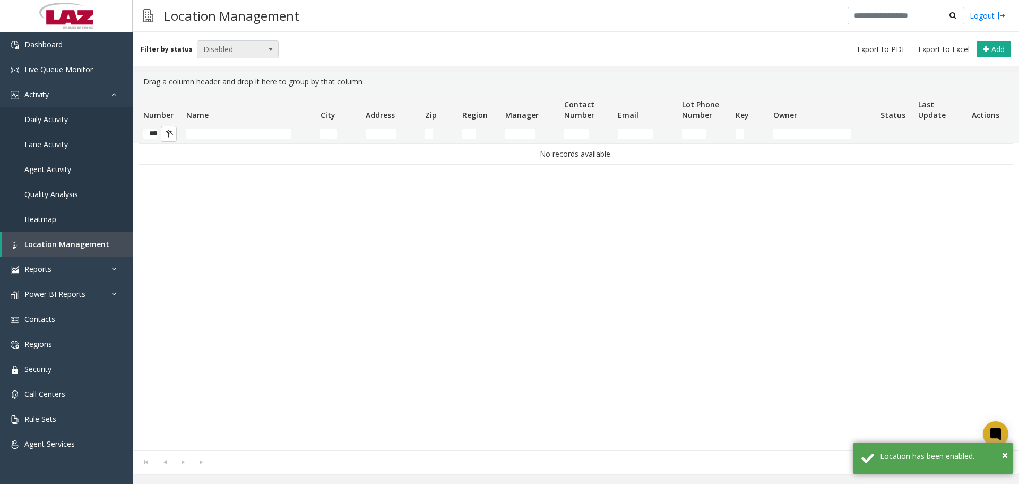
click at [218, 50] on span "Disabled" at bounding box center [230, 49] width 65 height 17
click at [226, 81] on li "Enabled" at bounding box center [233, 81] width 79 height 14
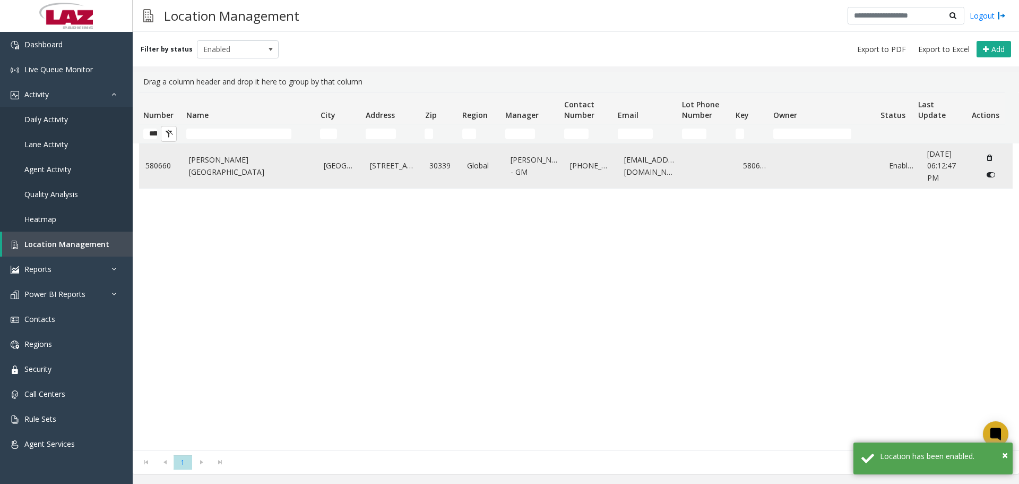
click at [216, 167] on link "[PERSON_NAME][GEOGRAPHIC_DATA]" at bounding box center [250, 166] width 123 height 24
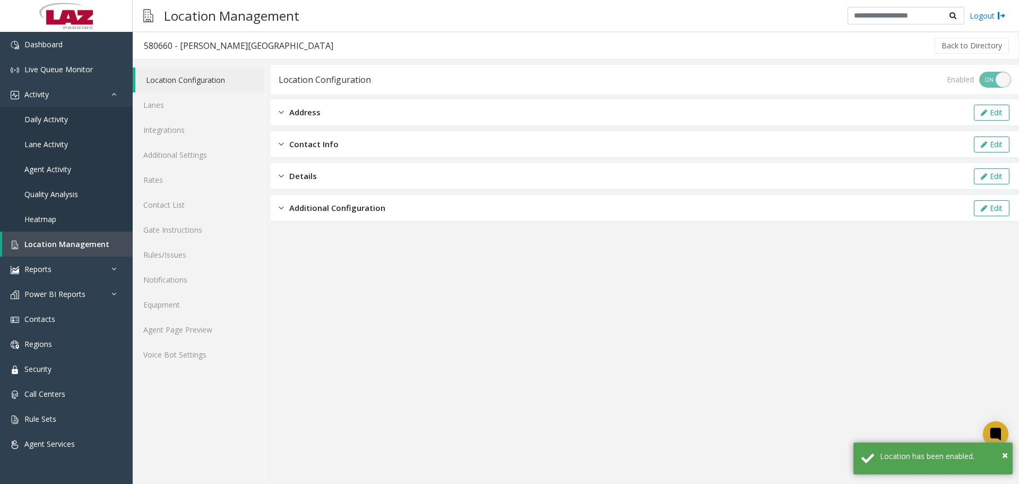
click at [169, 48] on div "580660 - [PERSON_NAME][GEOGRAPHIC_DATA]" at bounding box center [239, 46] width 190 height 14
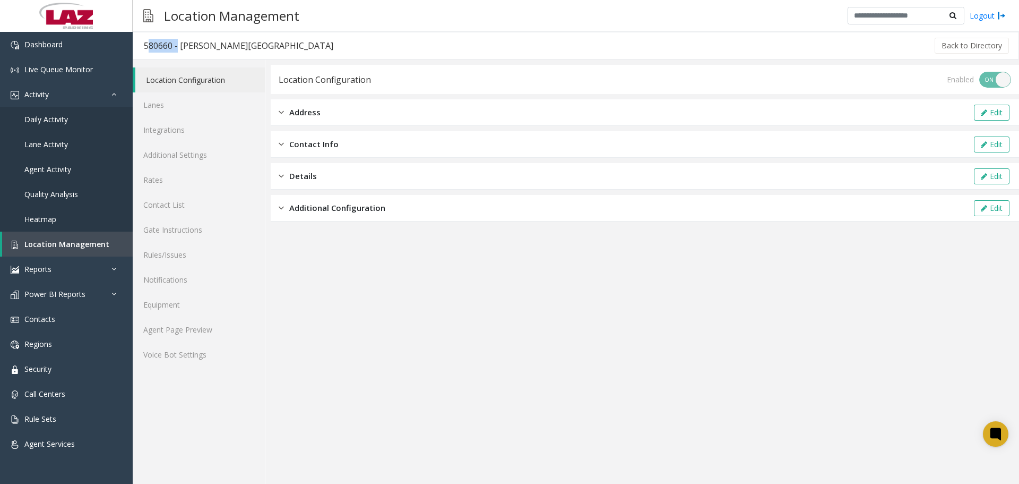
copy div "580660"
drag, startPoint x: 393, startPoint y: 321, endPoint x: 246, endPoint y: 301, distance: 148.5
click at [392, 321] on app-location-configuration "Location Configuration Enabled ON OFF Address Edit Contact Info Edit Details Ed…" at bounding box center [645, 274] width 749 height 419
click at [204, 323] on link "Agent Page Preview" at bounding box center [199, 329] width 132 height 25
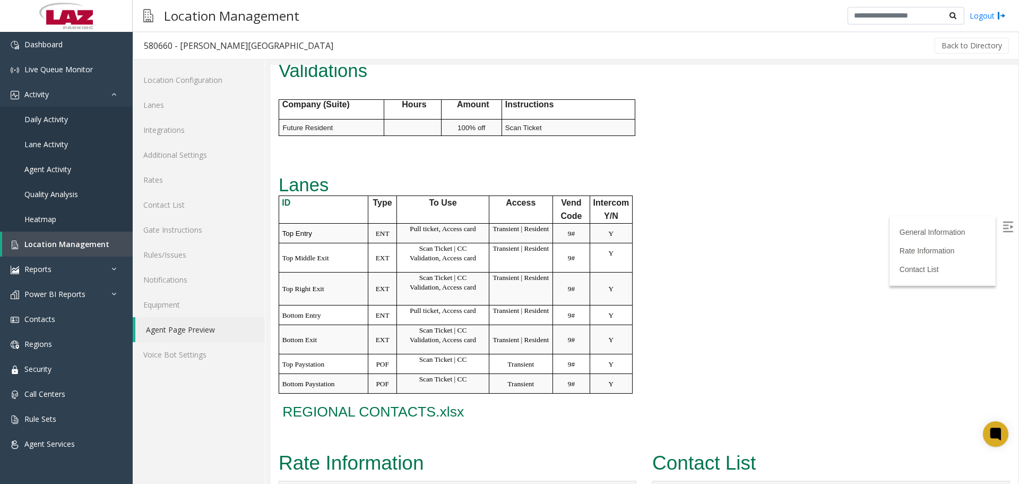
scroll to position [690, 0]
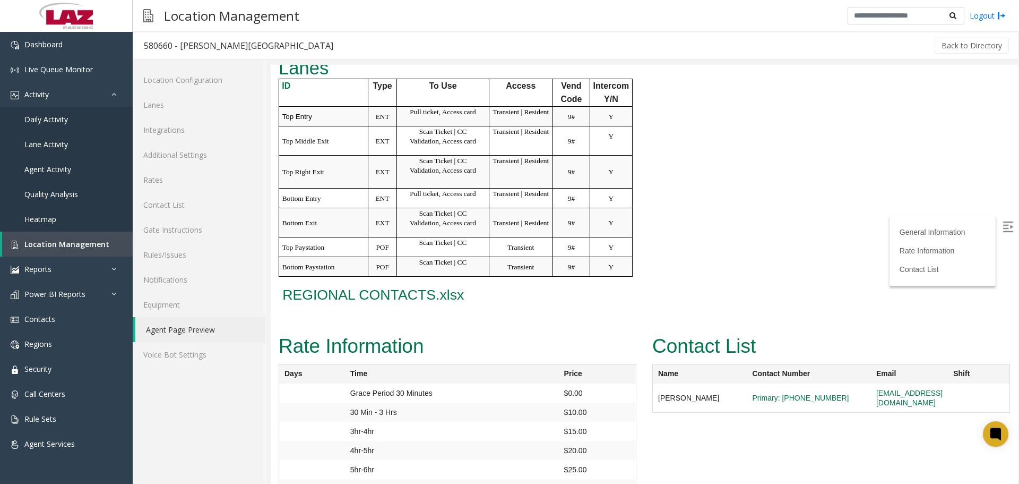
click at [451, 287] on span "REGIONAL CONTACTS.xlsx" at bounding box center [373, 295] width 182 height 16
click at [165, 329] on link "Agent Page Preview" at bounding box center [200, 329] width 130 height 25
click at [72, 43] on link "Dashboard" at bounding box center [66, 44] width 133 height 25
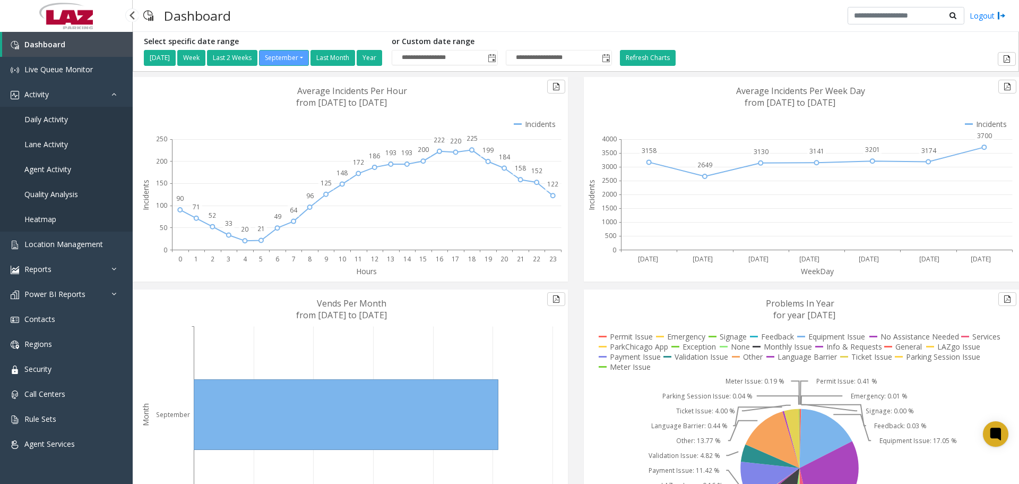
click at [235, 13] on h3 "Dashboard" at bounding box center [198, 16] width 78 height 26
click at [53, 245] on span "Location Management" at bounding box center [63, 244] width 79 height 10
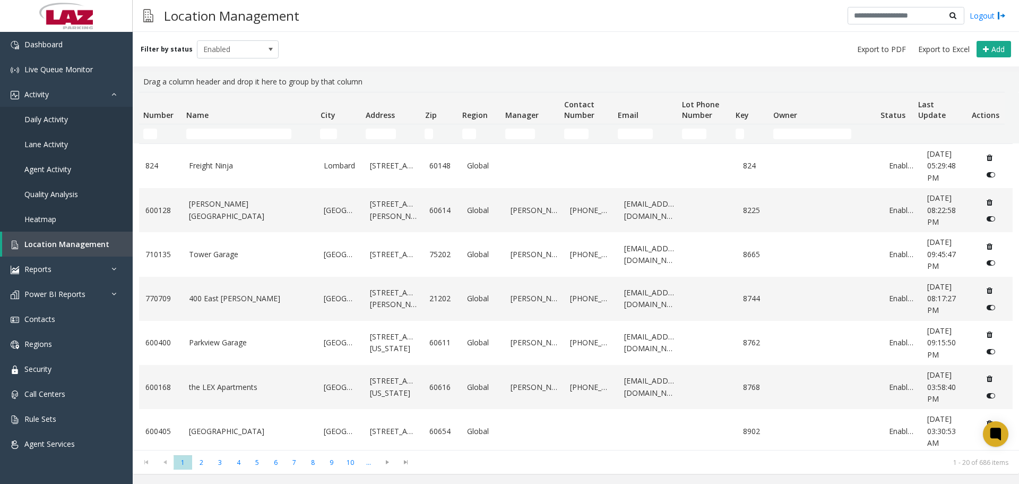
click at [152, 126] on td "Number Filter" at bounding box center [160, 133] width 43 height 19
click at [153, 131] on input "Number Filter" at bounding box center [150, 133] width 14 height 11
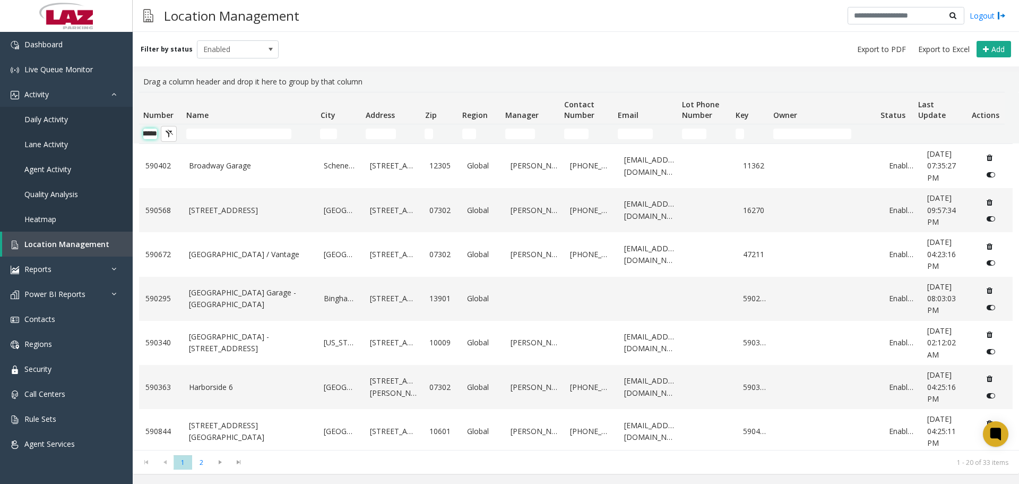
scroll to position [0, 18]
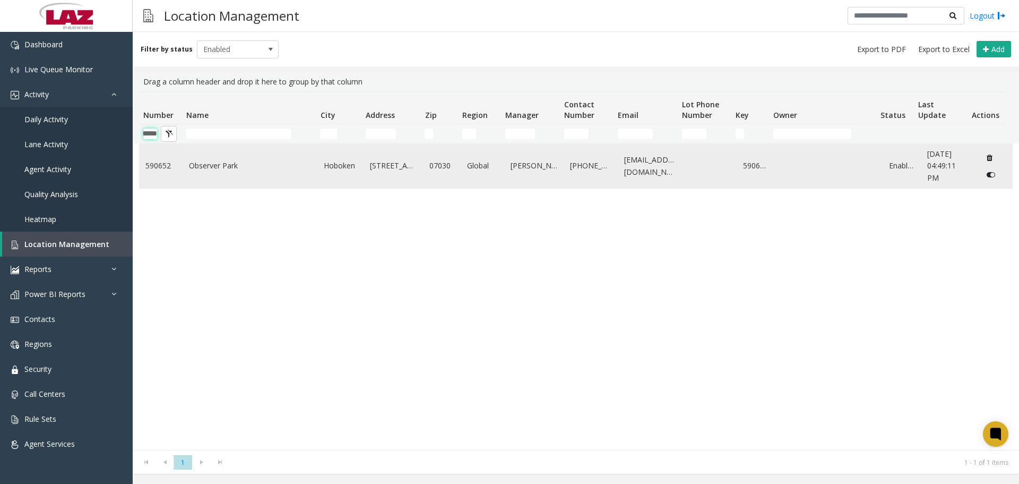
type input "******"
click at [214, 165] on link "Observer Park" at bounding box center [250, 166] width 123 height 12
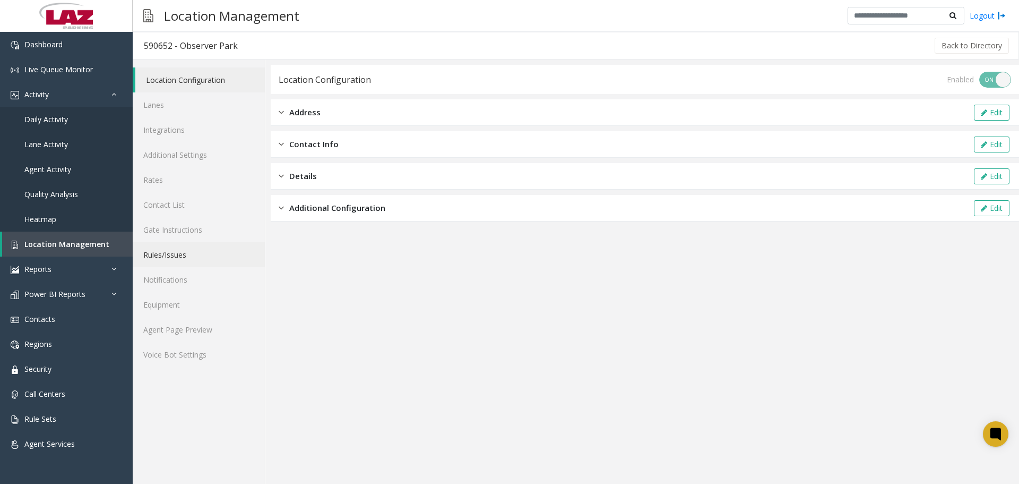
click at [186, 262] on link "Rules/Issues" at bounding box center [199, 254] width 132 height 25
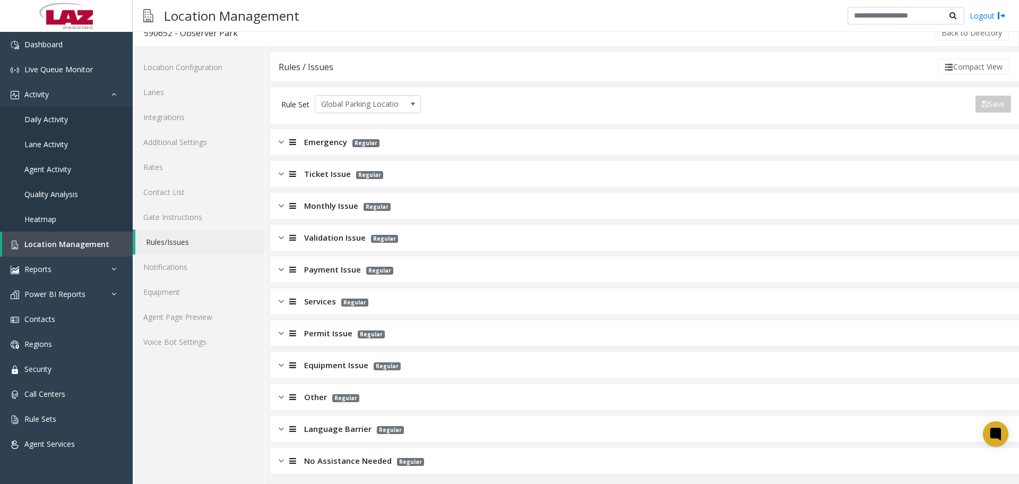
scroll to position [16, 0]
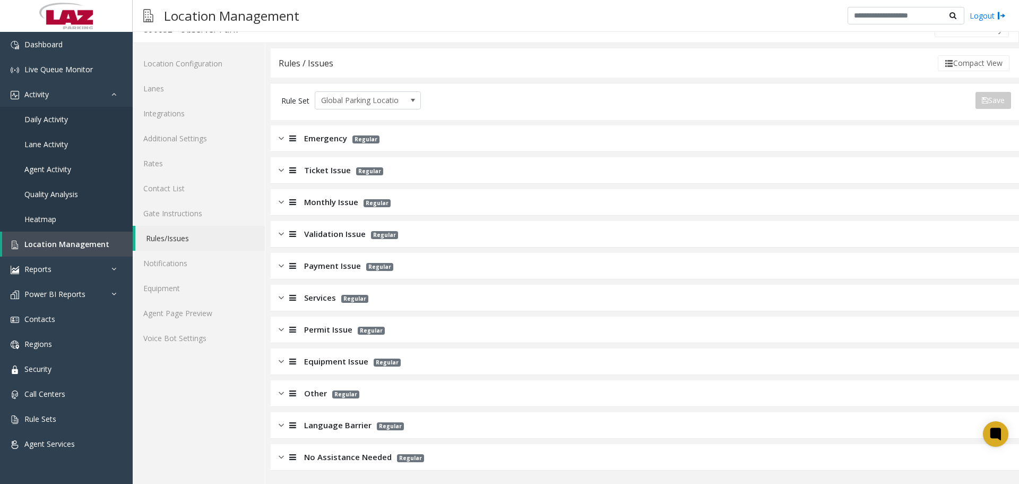
click at [325, 191] on div "Monthly Issue Regular" at bounding box center [645, 202] width 749 height 27
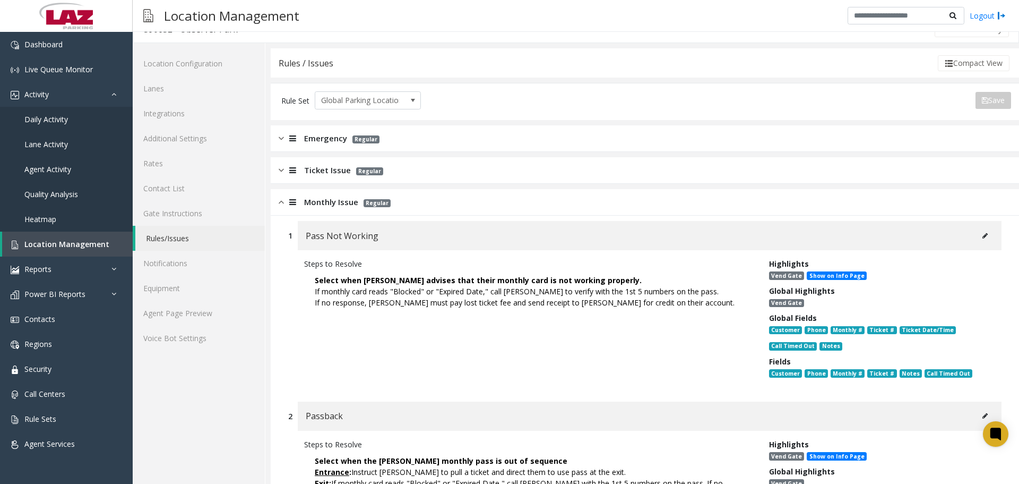
click at [983, 237] on icon at bounding box center [985, 236] width 5 height 6
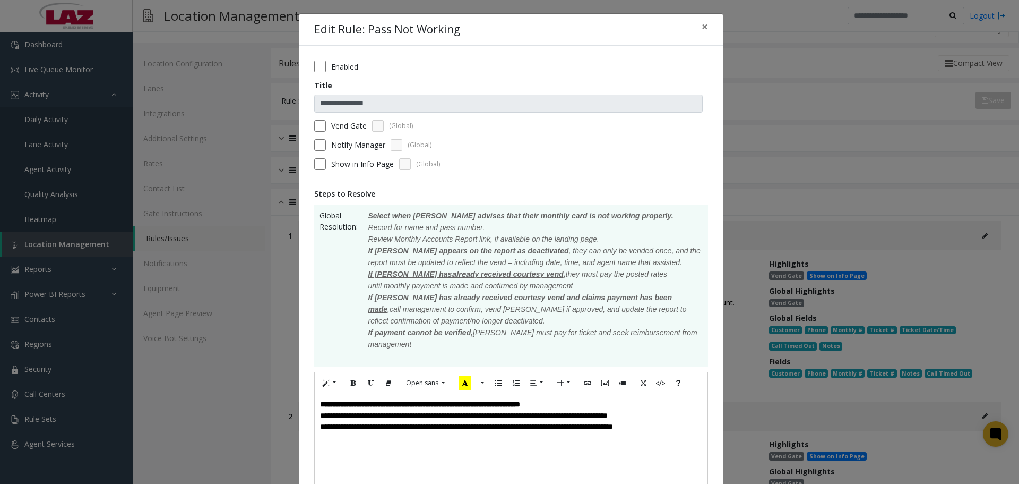
scroll to position [106, 0]
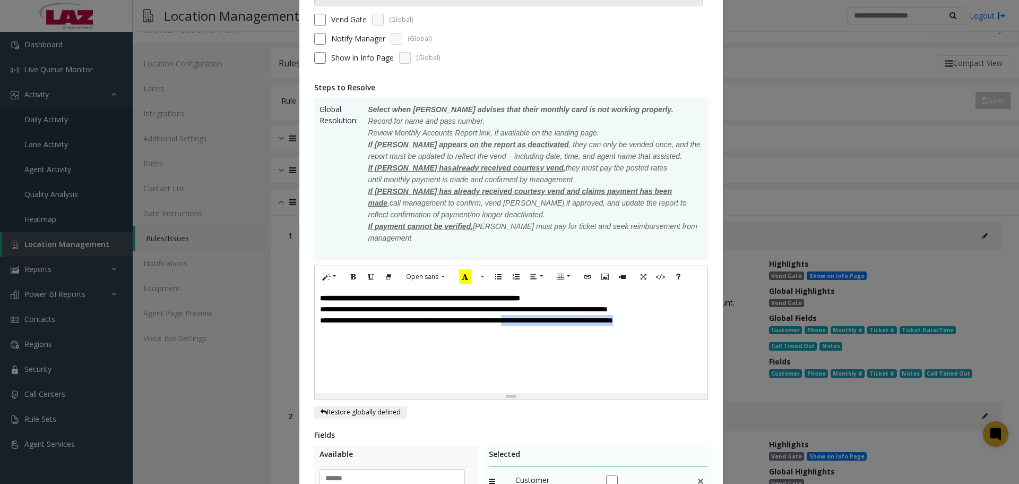
drag, startPoint x: 685, startPoint y: 323, endPoint x: 545, endPoint y: 333, distance: 140.5
click at [545, 333] on div "**********" at bounding box center [511, 340] width 393 height 106
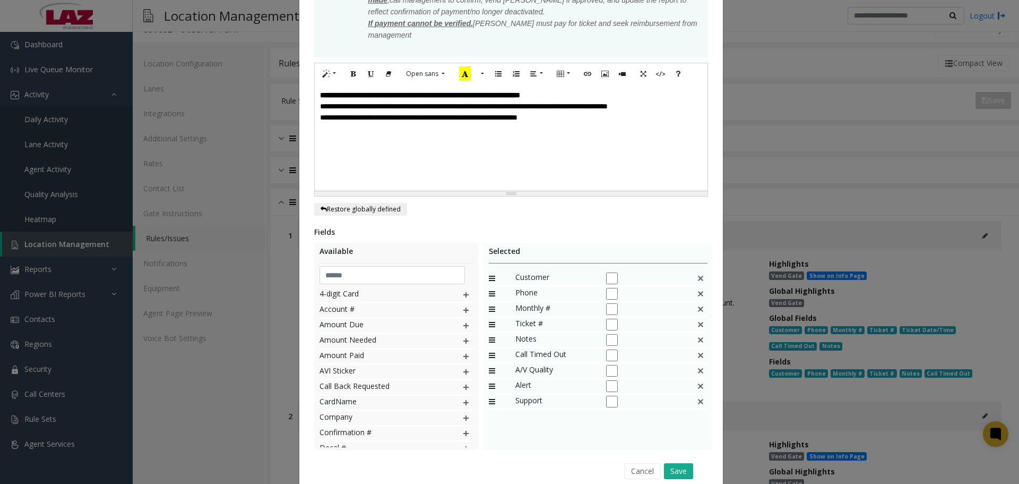
scroll to position [354, 0]
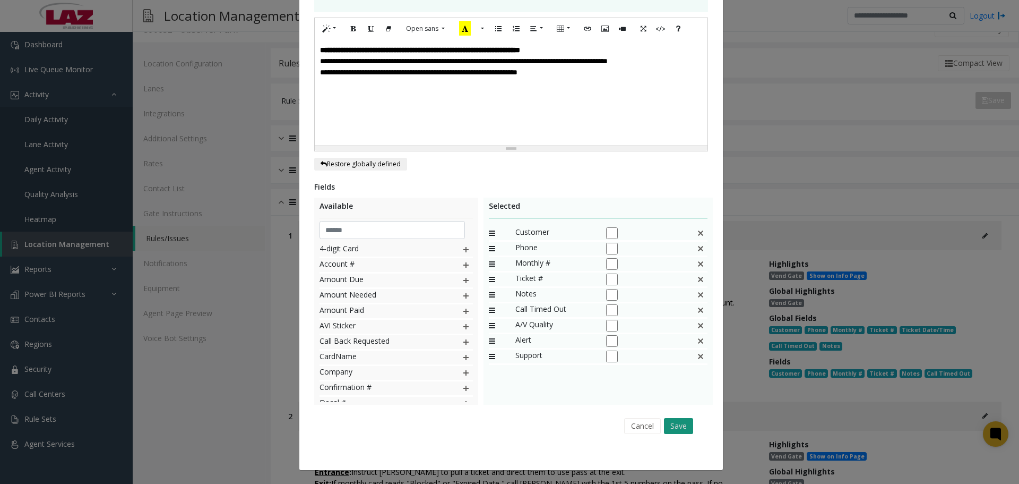
click at [677, 430] on button "Save" at bounding box center [678, 426] width 29 height 16
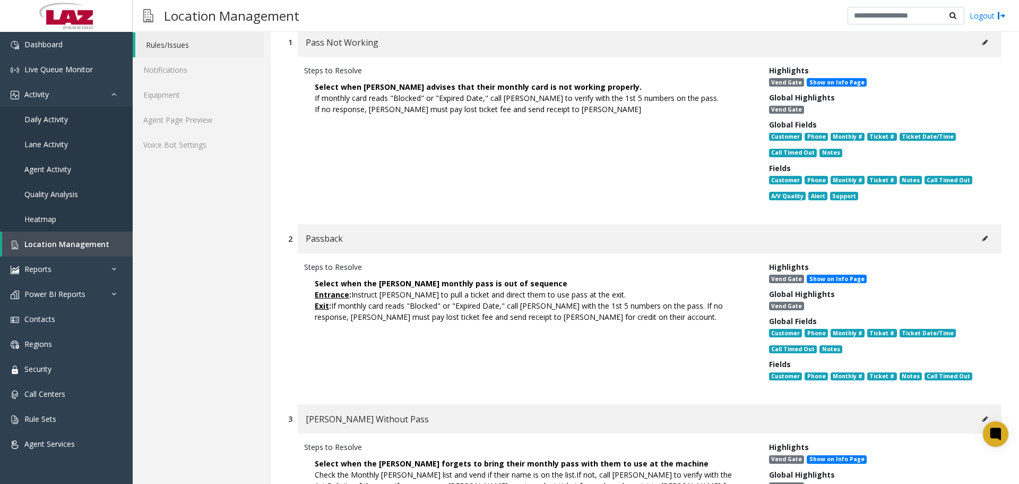
scroll to position [229, 0]
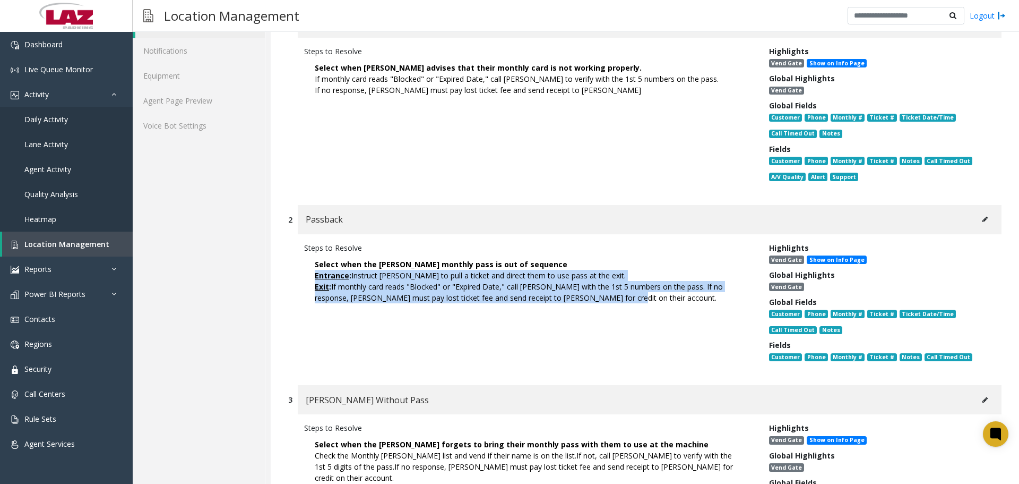
drag, startPoint x: 623, startPoint y: 304, endPoint x: 287, endPoint y: 280, distance: 336.9
click at [287, 280] on div "2 Passback Steps to Resolve Select when the [PERSON_NAME] monthly pass is out o…" at bounding box center [645, 290] width 730 height 170
copy div "Entrance : Instruct [PERSON_NAME] to pull a ticket and direct them to use pass …"
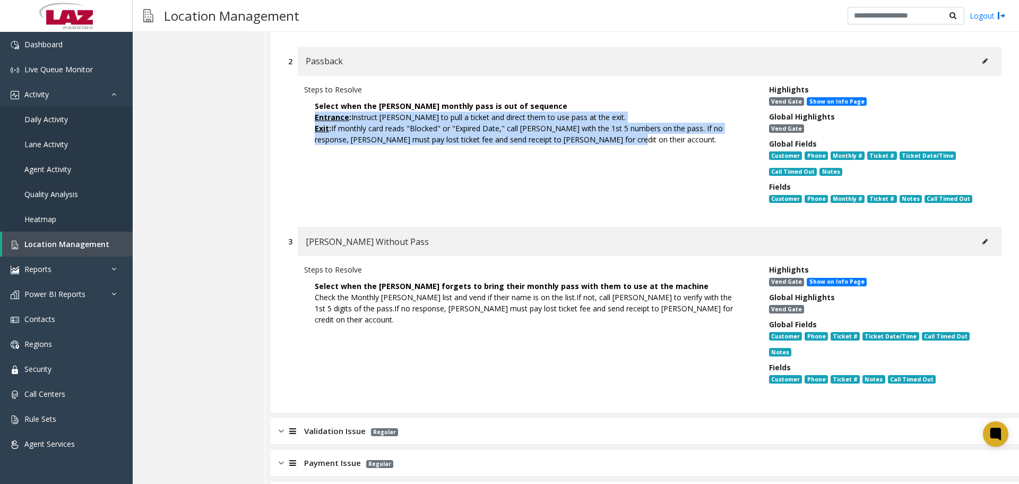
scroll to position [388, 0]
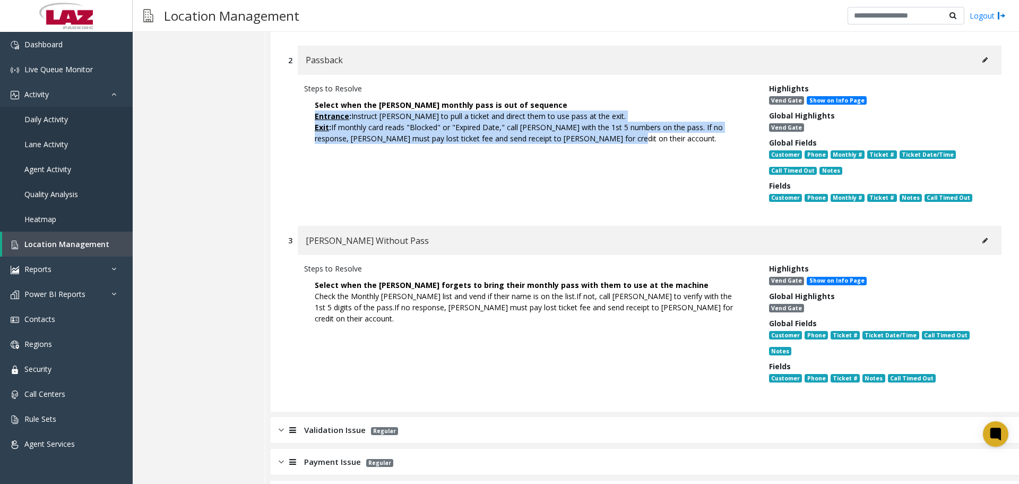
click at [979, 245] on button at bounding box center [985, 241] width 17 height 16
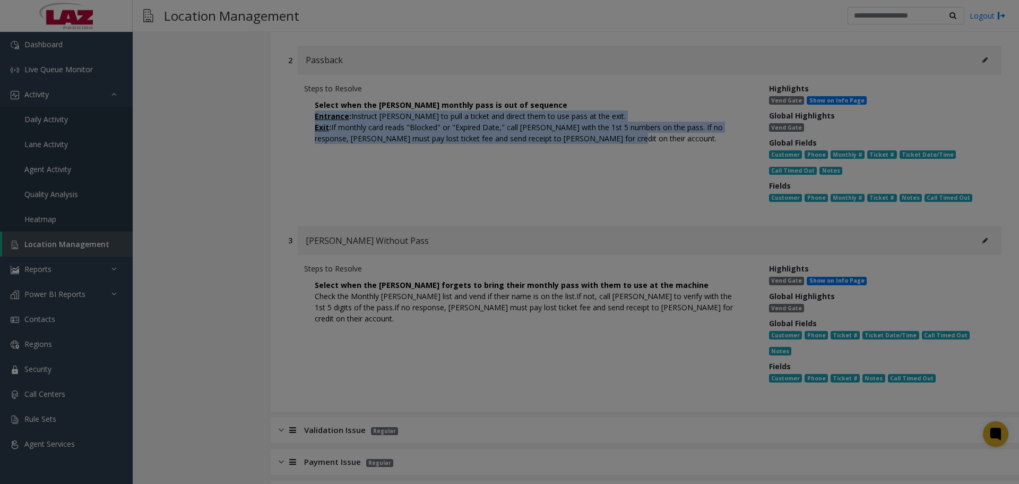
scroll to position [0, 0]
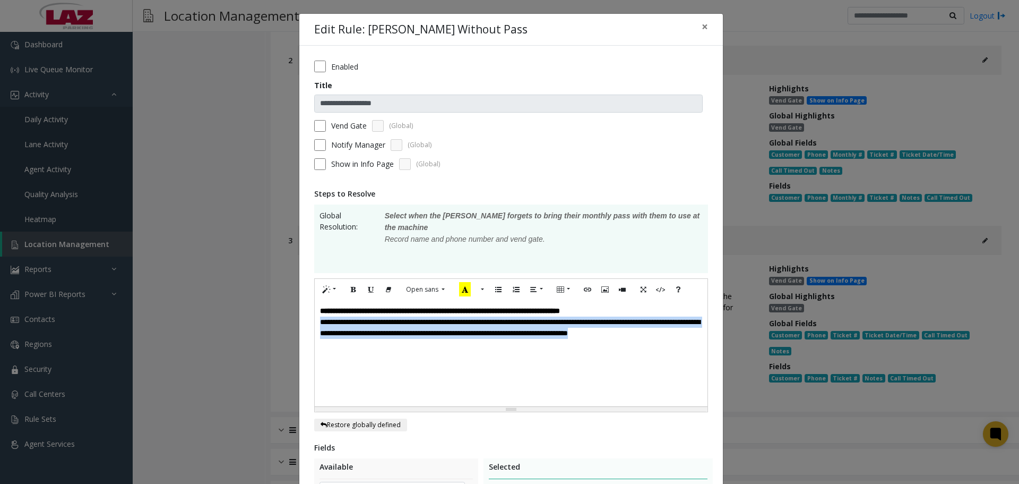
drag, startPoint x: 366, startPoint y: 355, endPoint x: 305, endPoint y: 323, distance: 68.4
click at [305, 323] on div "**********" at bounding box center [511, 388] width 424 height 685
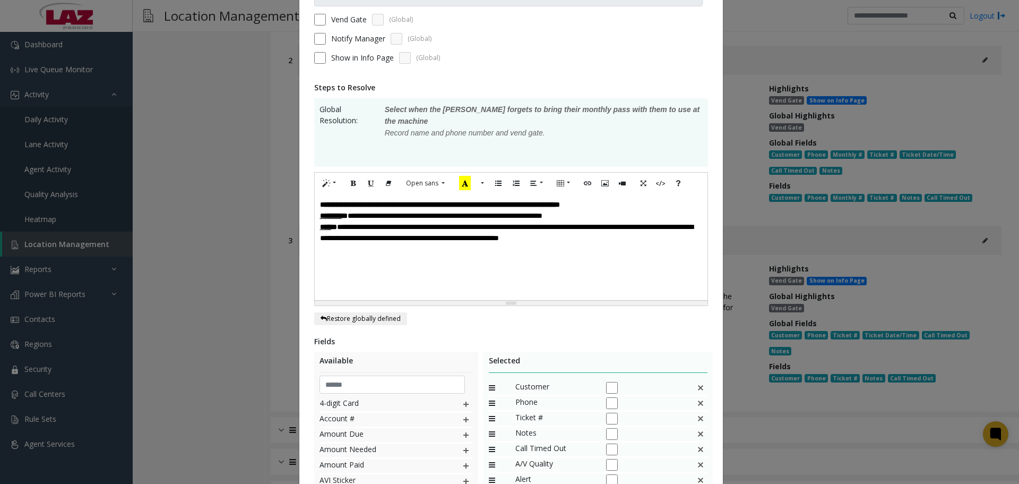
scroll to position [261, 0]
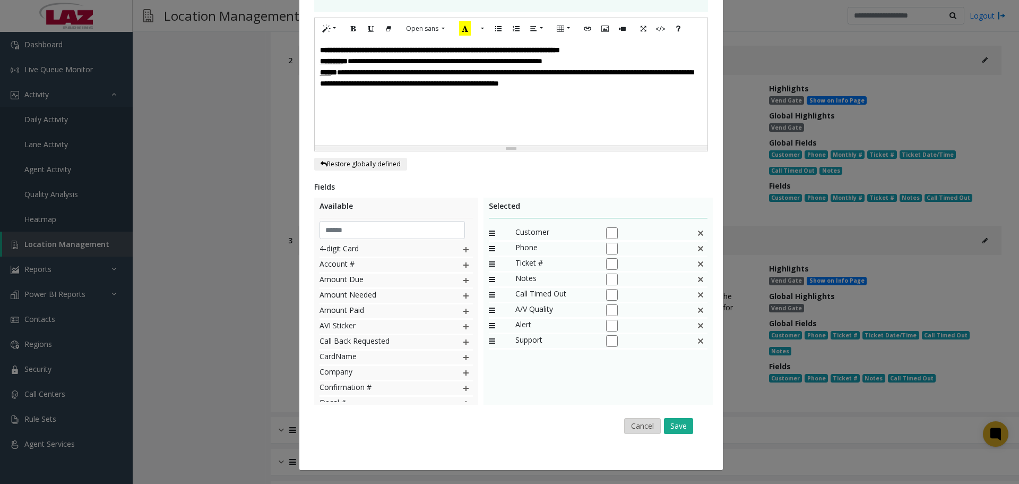
click at [637, 423] on button "Cancel" at bounding box center [642, 426] width 37 height 16
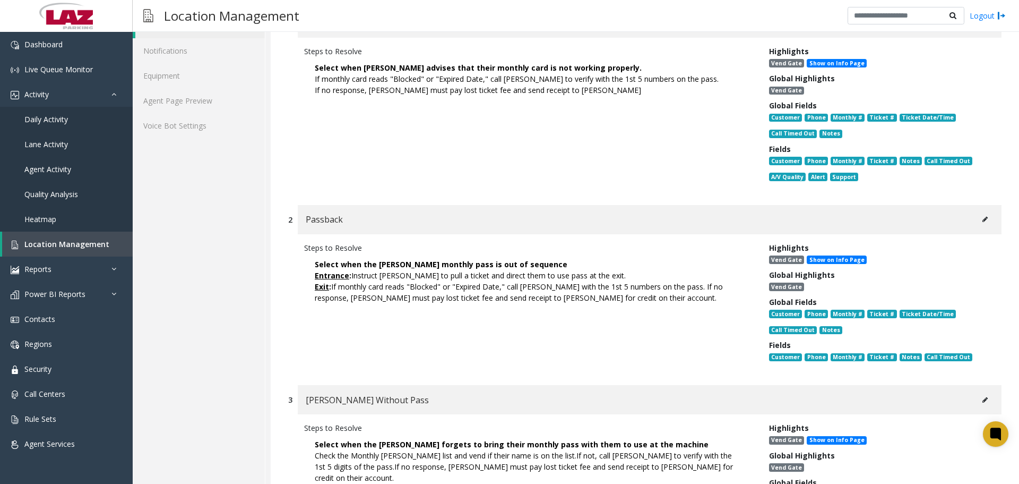
scroll to position [176, 0]
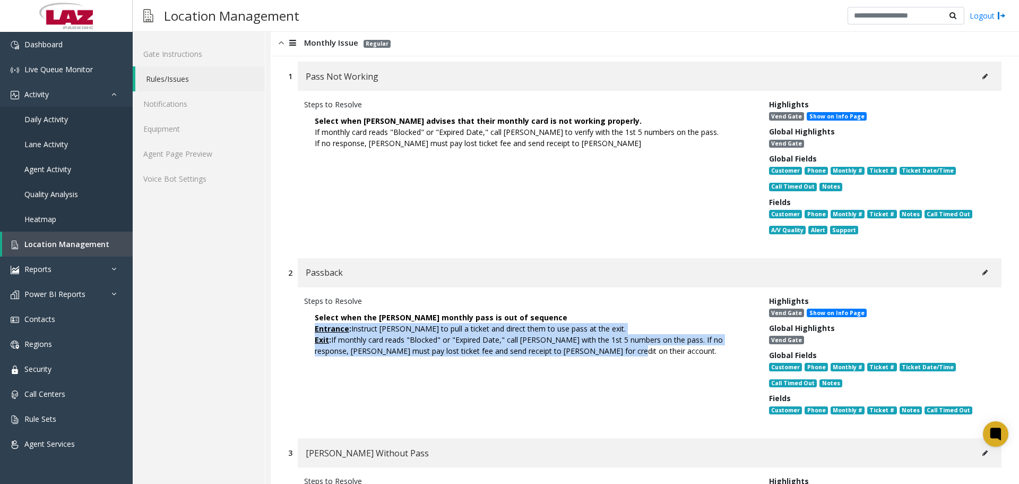
drag, startPoint x: 620, startPoint y: 358, endPoint x: 311, endPoint y: 329, distance: 310.9
click at [311, 329] on p "Select when the [PERSON_NAME] monthly pass is out of sequence Entrance : Instru…" at bounding box center [528, 333] width 449 height 55
copy div "Entrance : Instruct [PERSON_NAME] to pull a ticket and direct them to use pass …"
click at [983, 78] on icon at bounding box center [985, 76] width 5 height 6
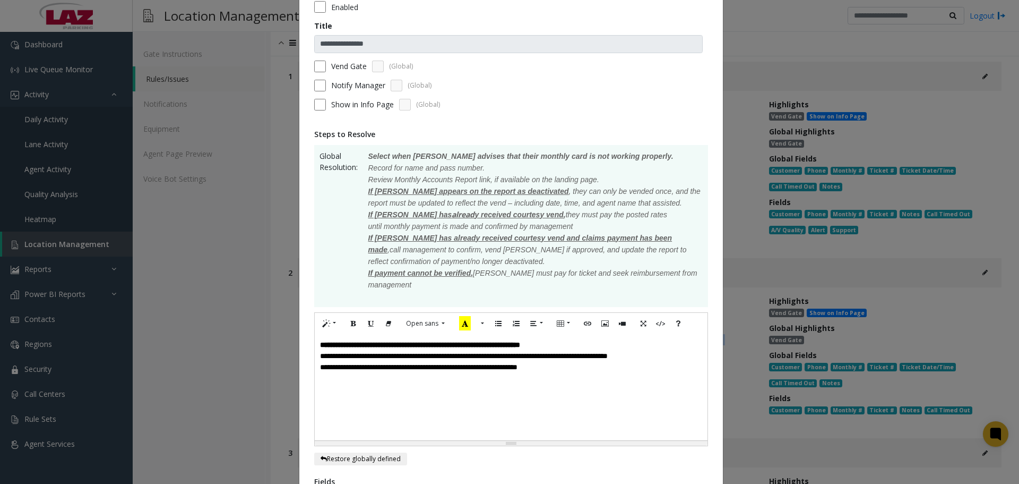
scroll to position [106, 0]
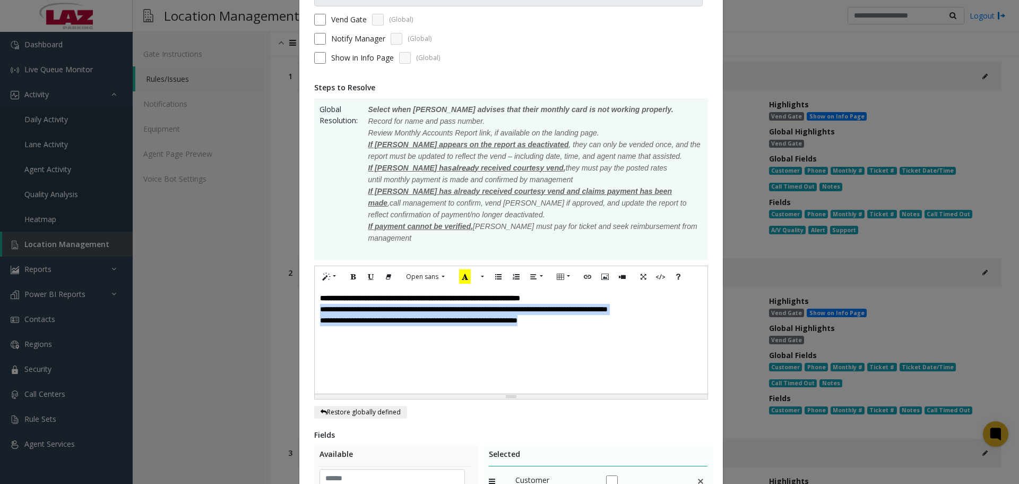
drag, startPoint x: 355, startPoint y: 319, endPoint x: 311, endPoint y: 312, distance: 45.2
click at [315, 312] on div "**********" at bounding box center [511, 340] width 393 height 106
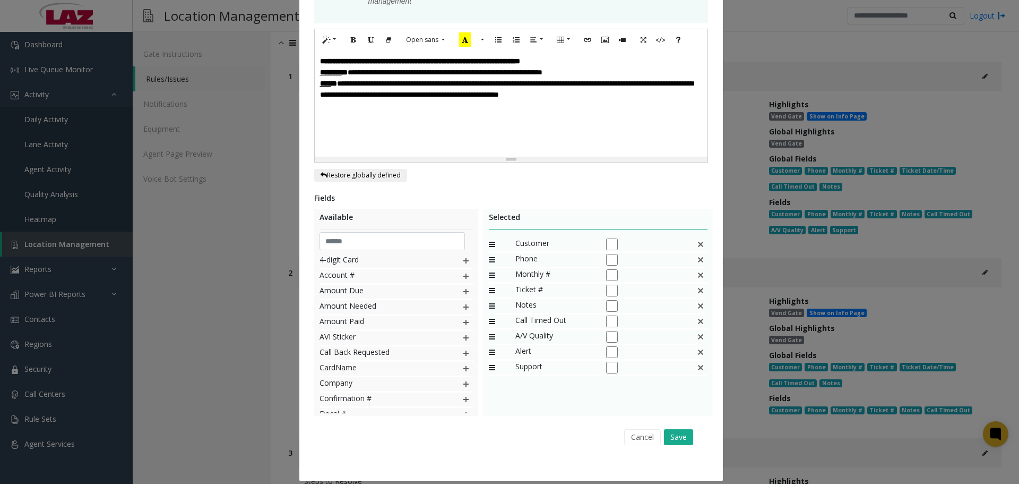
scroll to position [354, 0]
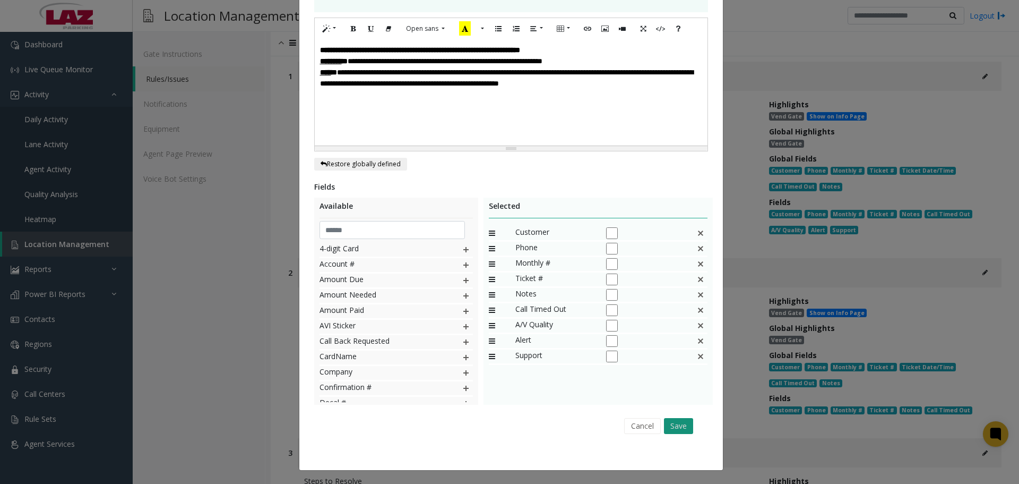
click at [673, 428] on button "Save" at bounding box center [678, 426] width 29 height 16
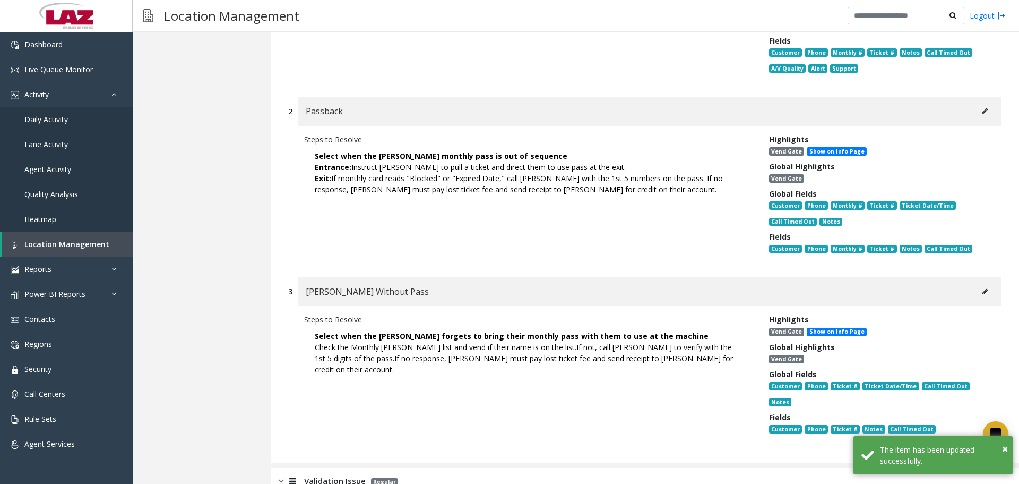
scroll to position [388, 0]
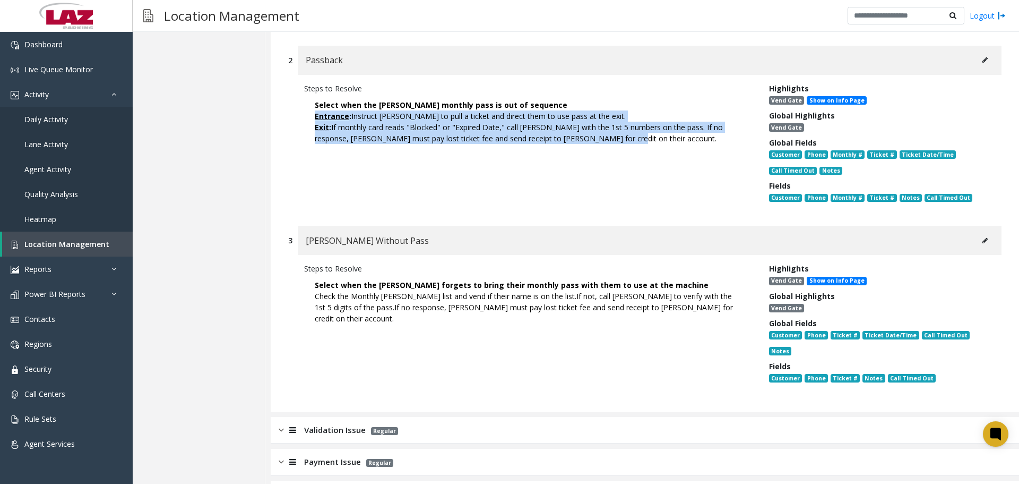
drag, startPoint x: 614, startPoint y: 142, endPoint x: 313, endPoint y: 117, distance: 302.1
click at [313, 117] on p "Select when the [PERSON_NAME] monthly pass is out of sequence Entrance : Instru…" at bounding box center [528, 121] width 449 height 55
copy div "Entrance : Instruct [PERSON_NAME] to pull a ticket and direct them to use pass …"
click at [977, 238] on button at bounding box center [985, 241] width 17 height 16
type input "**********"
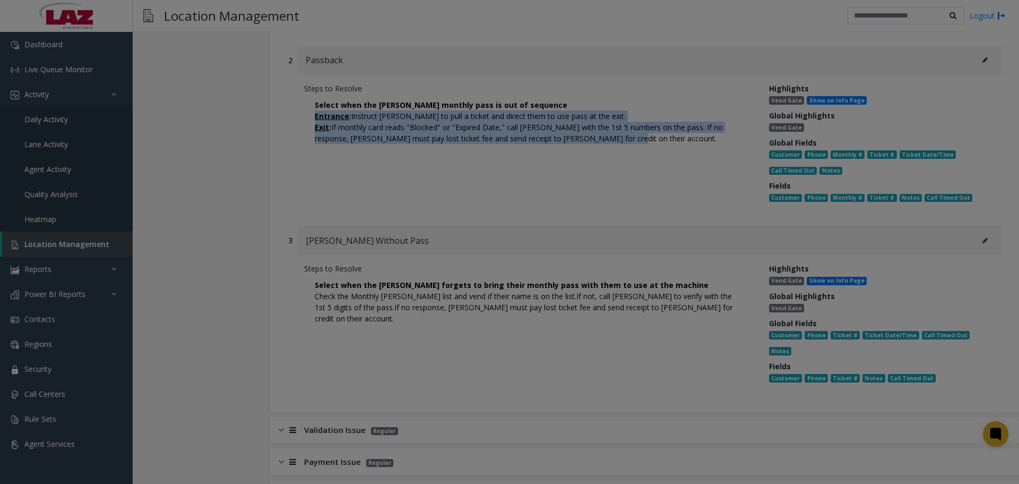
scroll to position [0, 0]
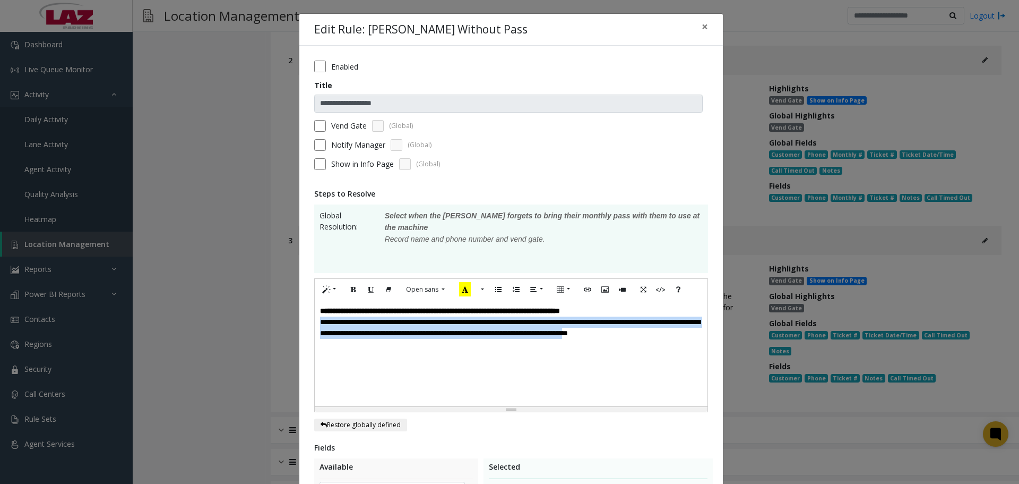
drag, startPoint x: 341, startPoint y: 355, endPoint x: 298, endPoint y: 323, distance: 53.5
click at [299, 323] on div "**********" at bounding box center [511, 388] width 424 height 685
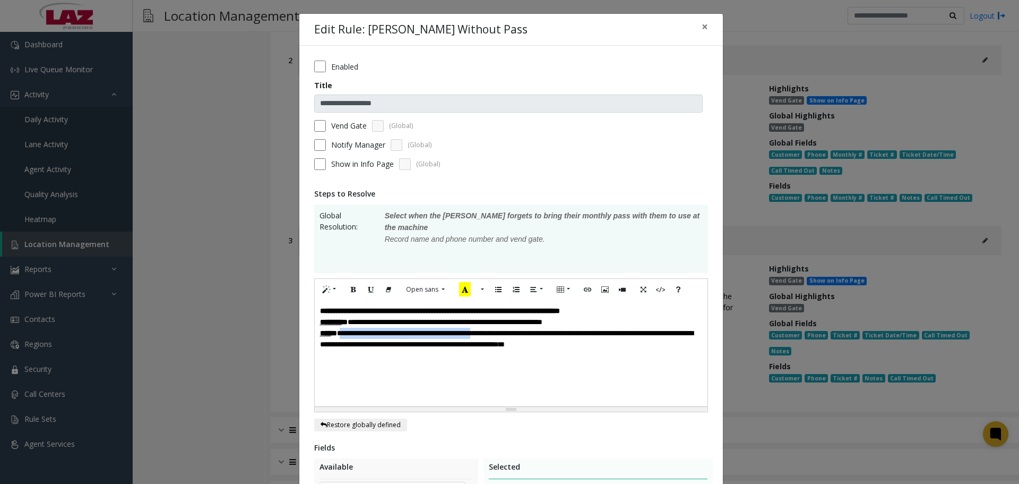
drag, startPoint x: 506, startPoint y: 336, endPoint x: 335, endPoint y: 331, distance: 171.0
click at [335, 331] on span "**********" at bounding box center [506, 338] width 373 height 19
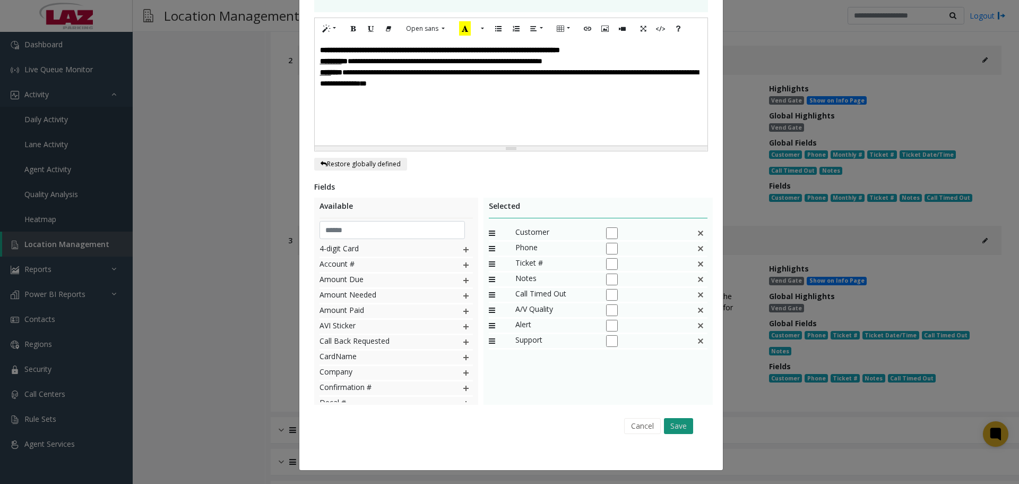
click at [675, 428] on button "Save" at bounding box center [678, 426] width 29 height 16
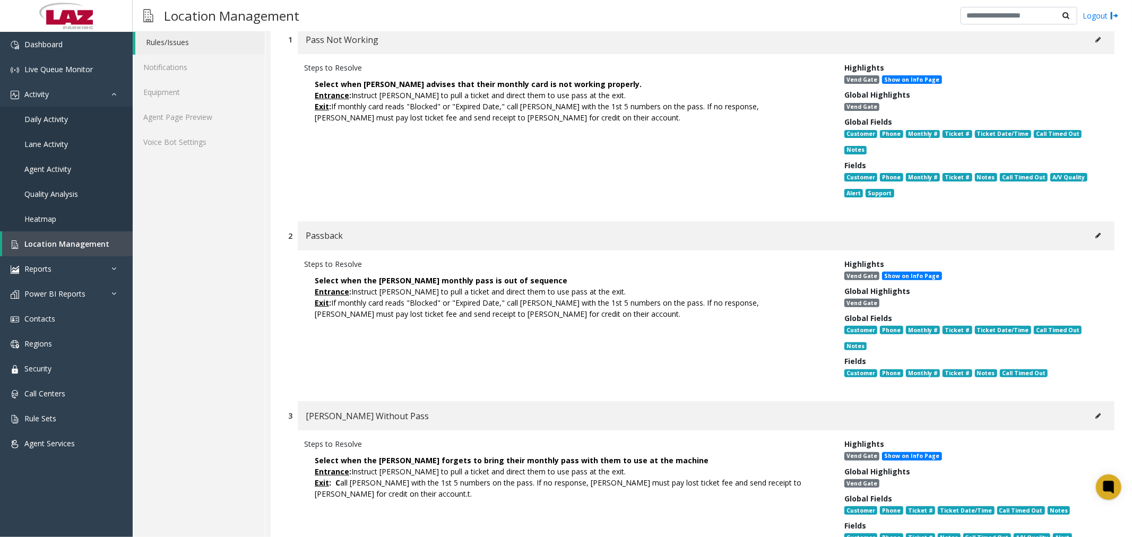
scroll to position [212, 0]
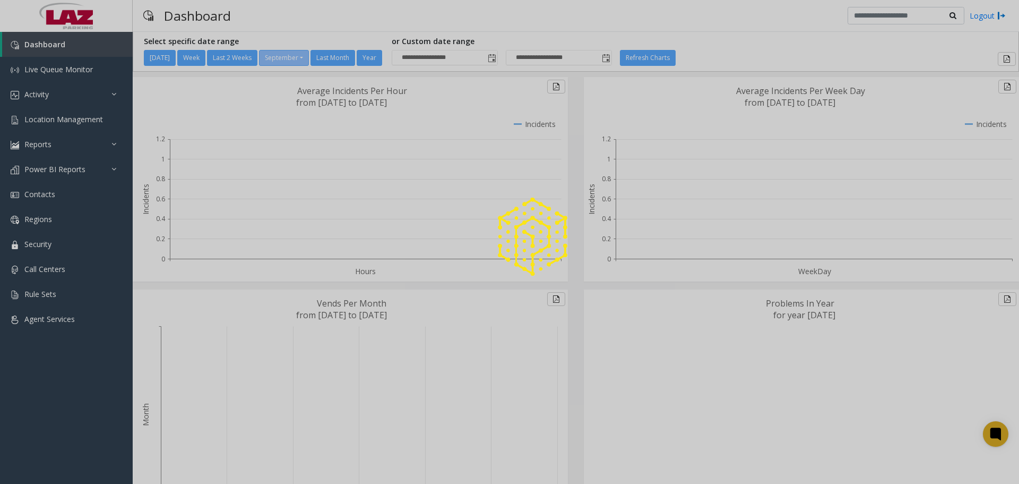
click at [58, 97] on div at bounding box center [509, 242] width 1019 height 484
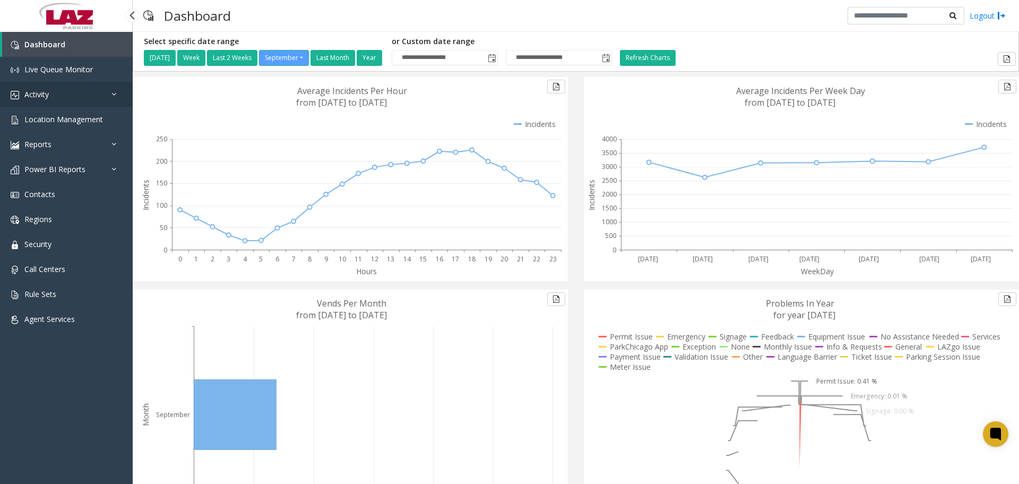
click at [62, 100] on link "Activity" at bounding box center [66, 94] width 133 height 25
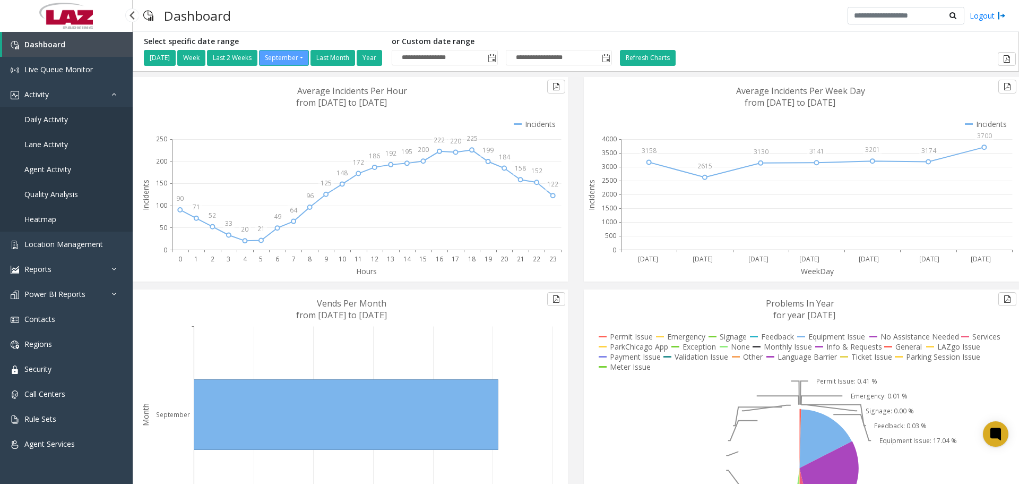
click at [57, 125] on link "Daily Activity" at bounding box center [66, 119] width 133 height 25
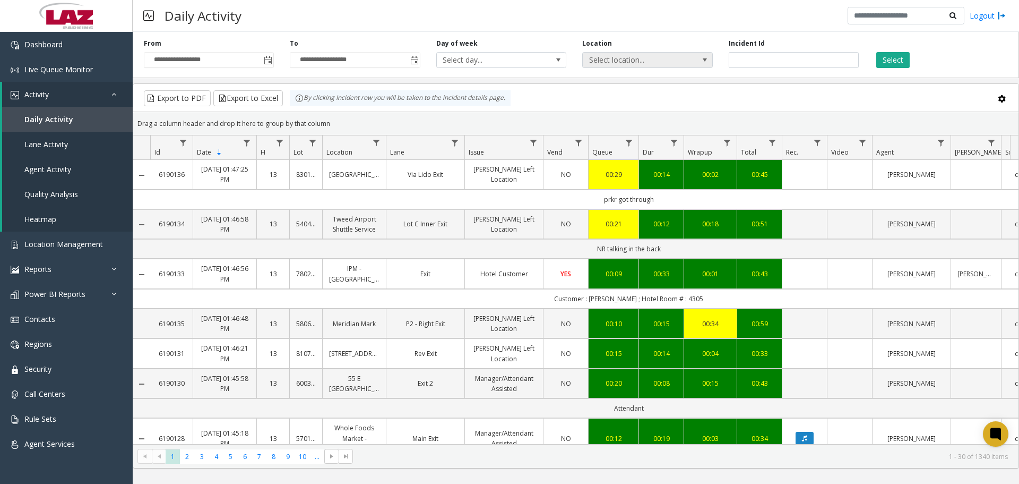
click at [596, 67] on span "Select location..." at bounding box center [647, 60] width 130 height 16
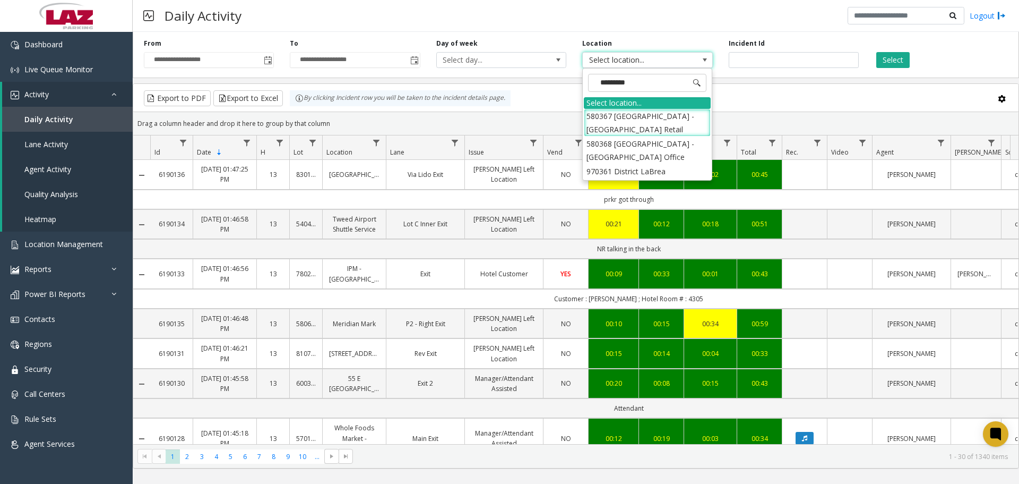
type input "**********"
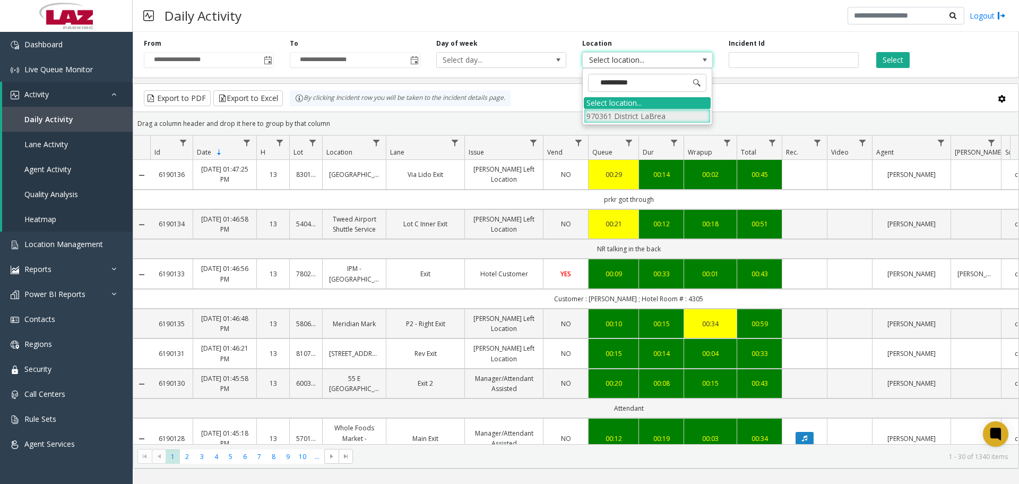
click at [645, 117] on li "970361 District LaBrea" at bounding box center [647, 116] width 127 height 14
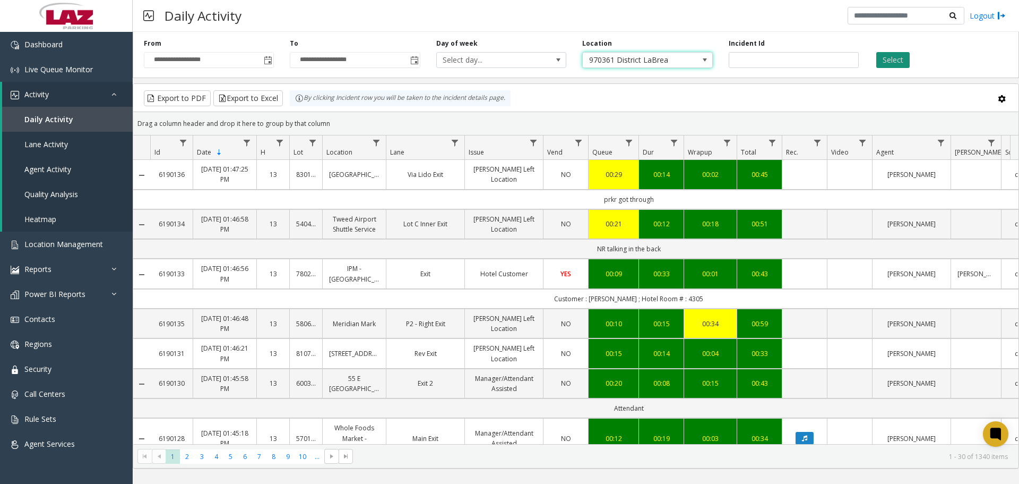
click at [891, 56] on button "Select" at bounding box center [893, 60] width 33 height 16
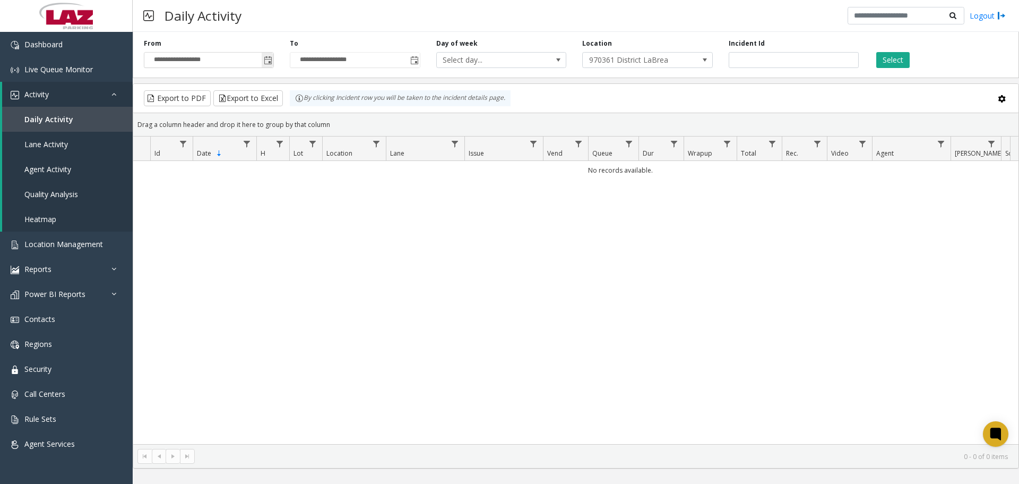
click at [270, 66] on span "Toggle popup" at bounding box center [268, 60] width 12 height 17
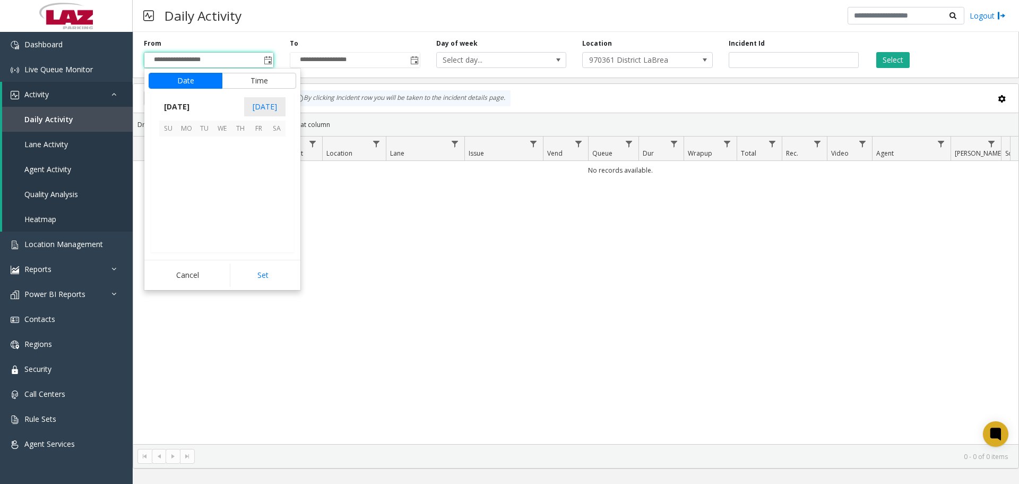
scroll to position [190554, 0]
click at [187, 143] on span "1" at bounding box center [186, 145] width 18 height 18
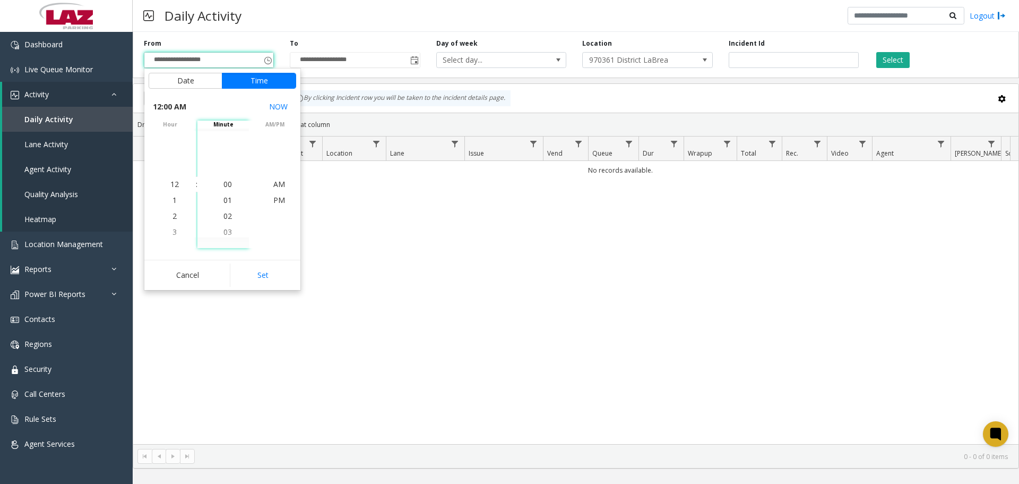
drag, startPoint x: 250, startPoint y: 263, endPoint x: 246, endPoint y: 255, distance: 9.3
click at [249, 262] on div "Cancel Set" at bounding box center [222, 275] width 156 height 30
click at [263, 270] on button "Set" at bounding box center [263, 274] width 67 height 23
type input "**********"
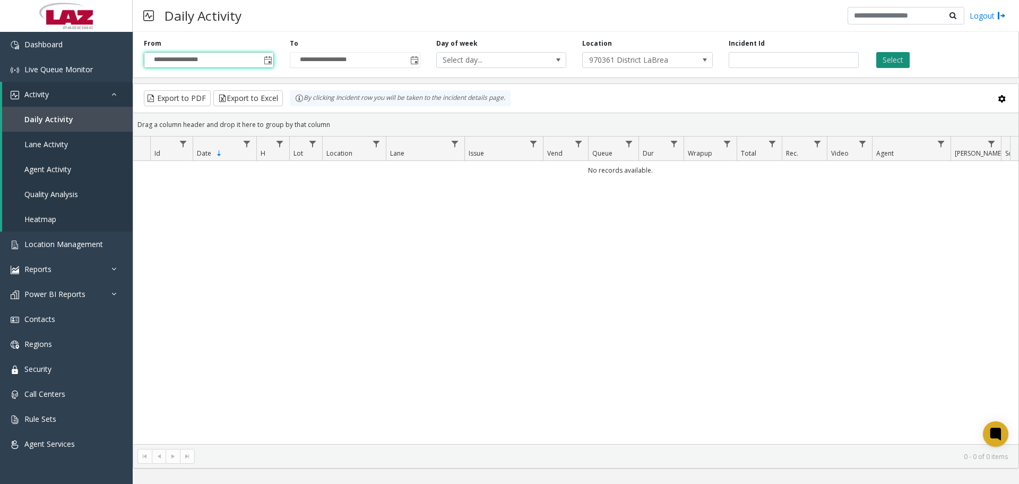
click at [894, 60] on button "Select" at bounding box center [893, 60] width 33 height 16
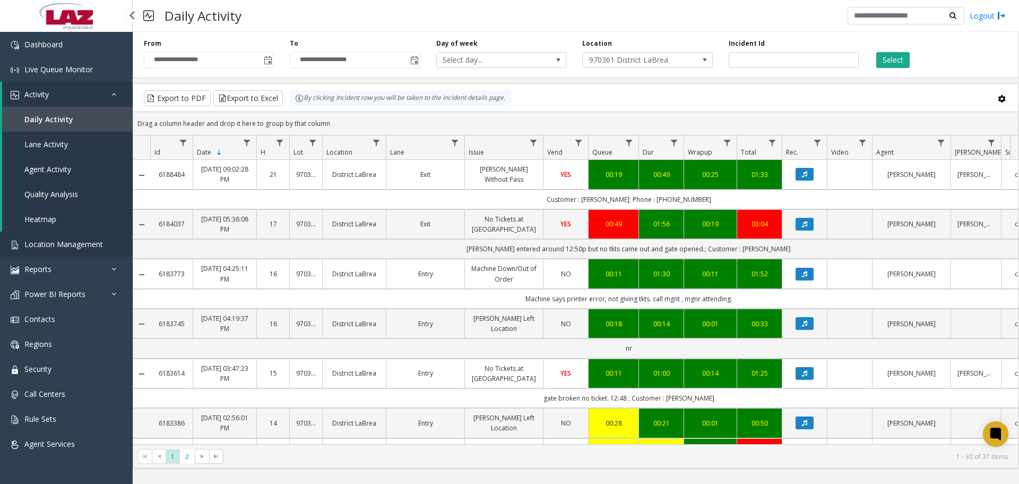
click at [52, 246] on span "Location Management" at bounding box center [63, 244] width 79 height 10
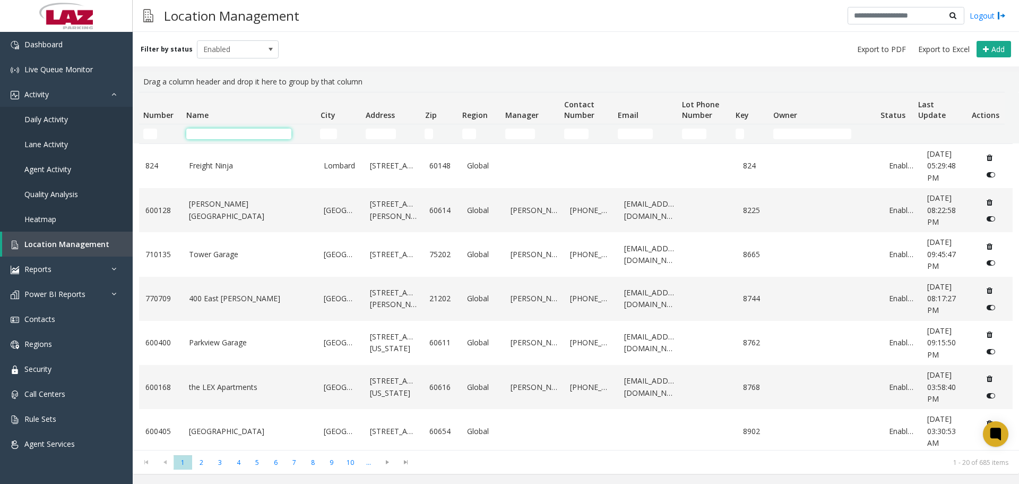
click at [238, 135] on input "Name Filter" at bounding box center [238, 133] width 105 height 11
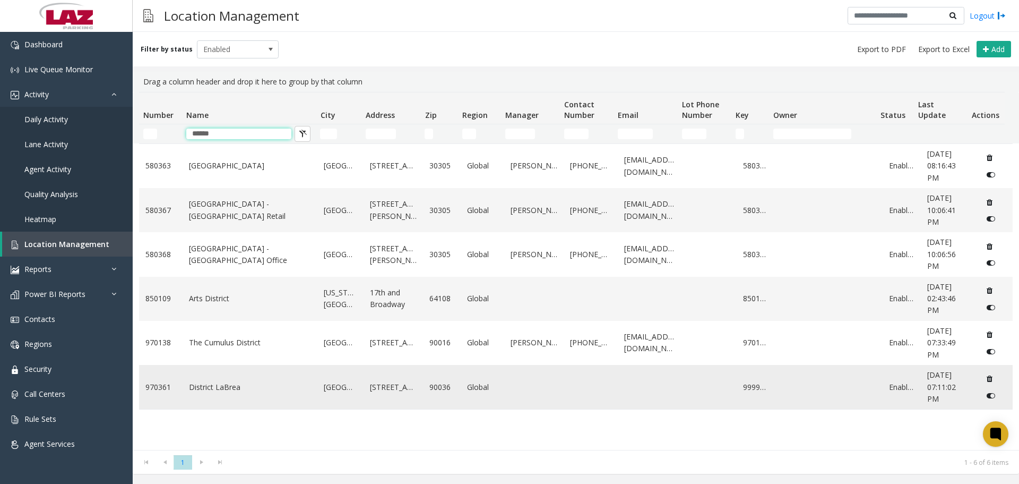
type input "******"
click at [230, 407] on td "District LaBrea" at bounding box center [250, 387] width 135 height 44
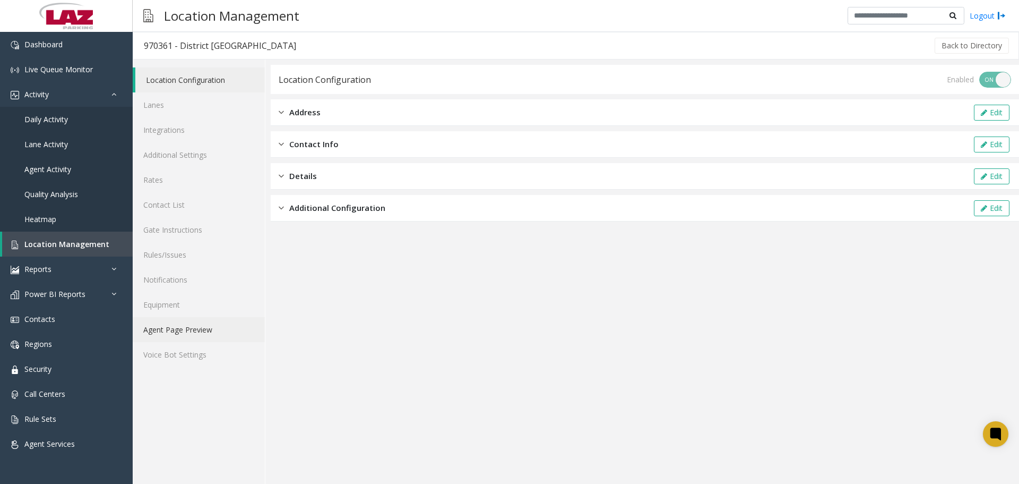
click at [201, 335] on link "Agent Page Preview" at bounding box center [199, 329] width 132 height 25
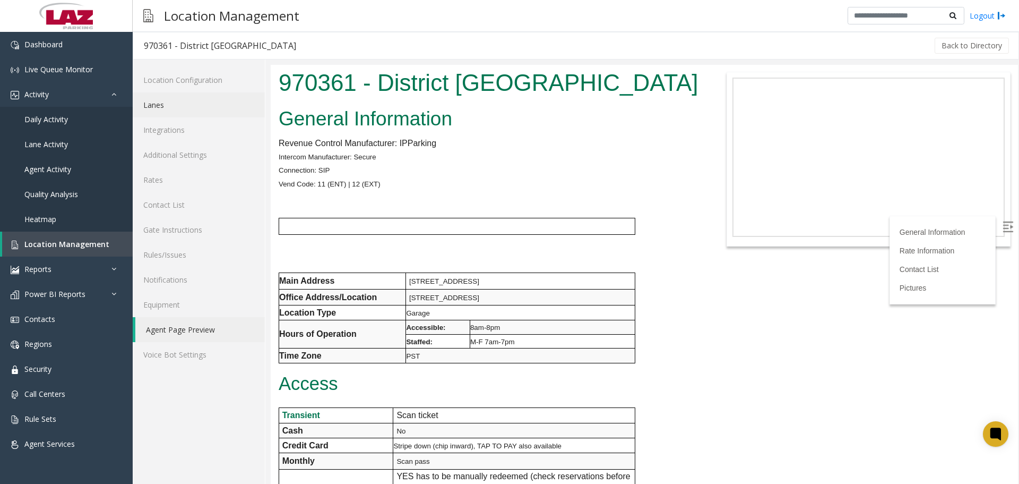
click at [177, 98] on link "Lanes" at bounding box center [199, 104] width 132 height 25
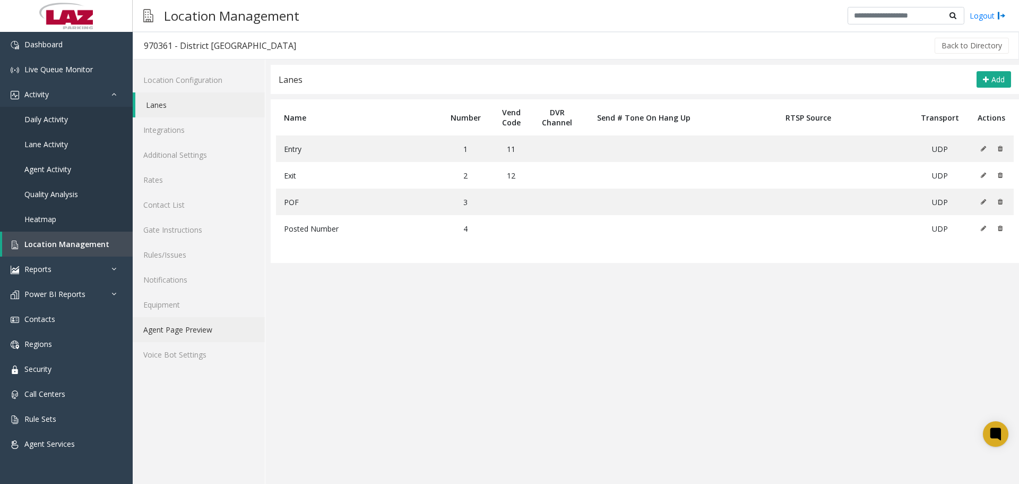
click at [186, 327] on link "Agent Page Preview" at bounding box center [199, 329] width 132 height 25
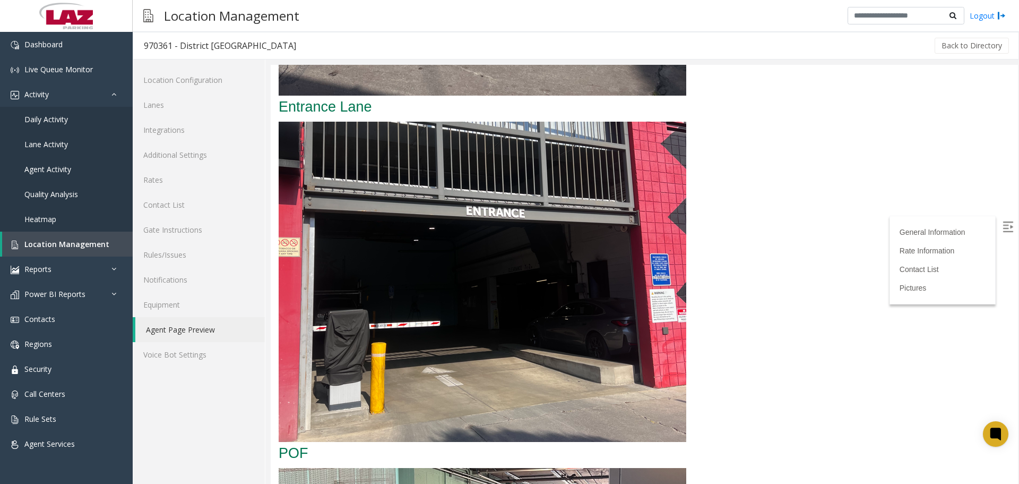
scroll to position [1752, 0]
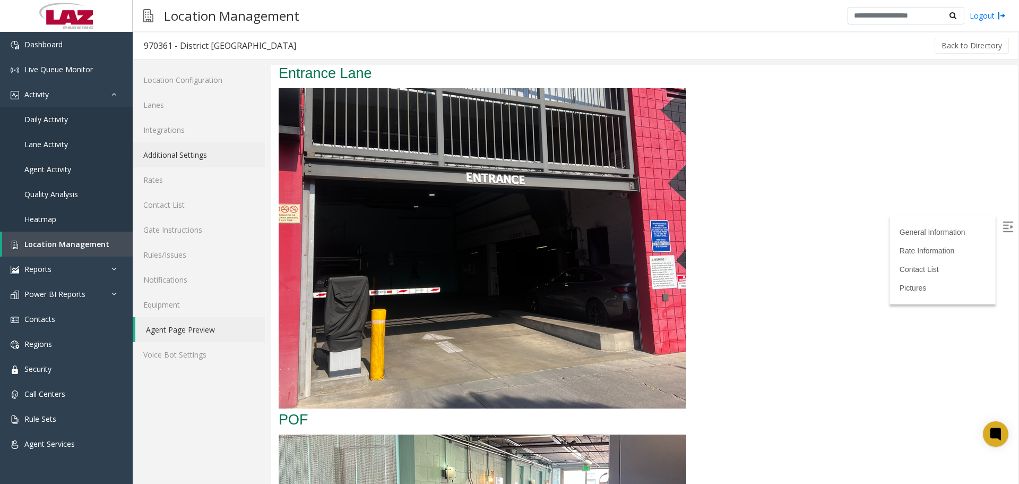
click at [193, 161] on link "Additional Settings" at bounding box center [199, 154] width 132 height 25
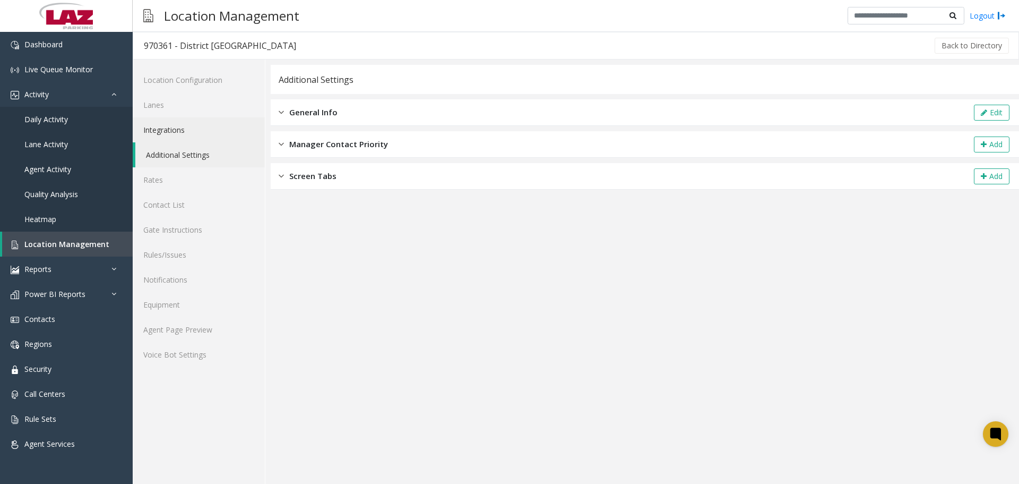
click at [175, 129] on link "Integrations" at bounding box center [199, 129] width 132 height 25
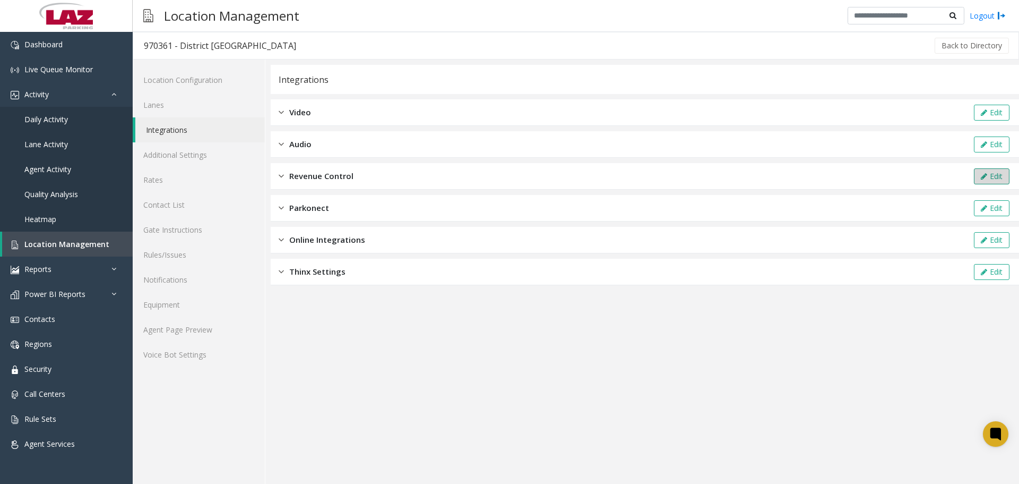
click at [988, 173] on button "Edit" at bounding box center [992, 176] width 36 height 16
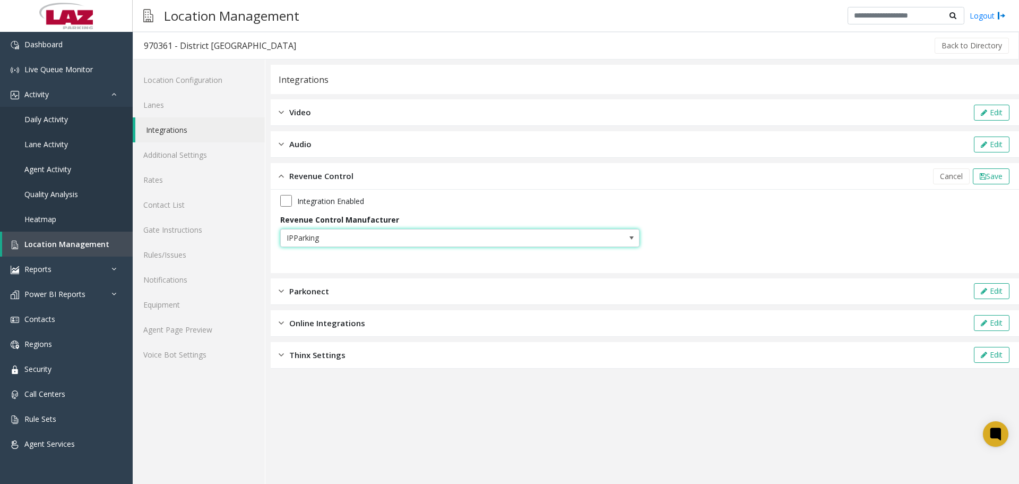
click at [560, 244] on span "IPParking" at bounding box center [424, 237] width 287 height 17
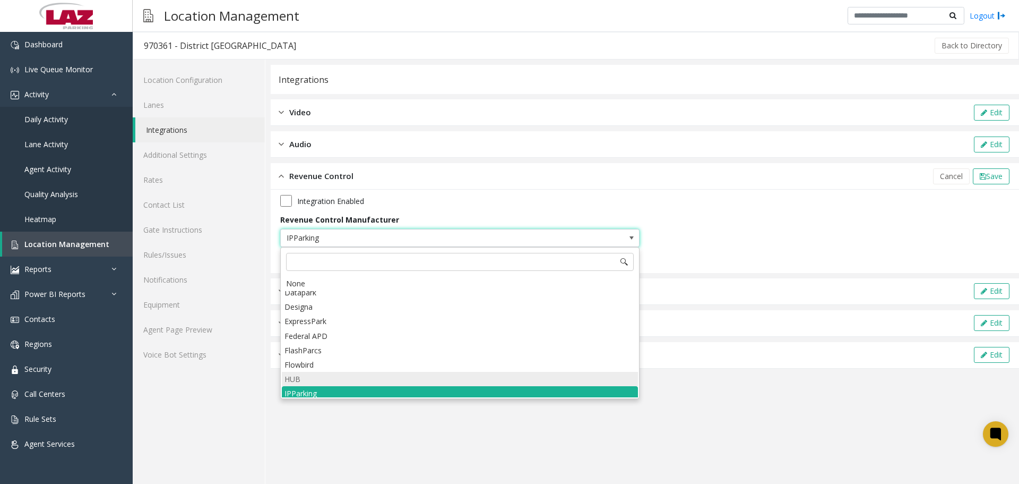
scroll to position [53, 0]
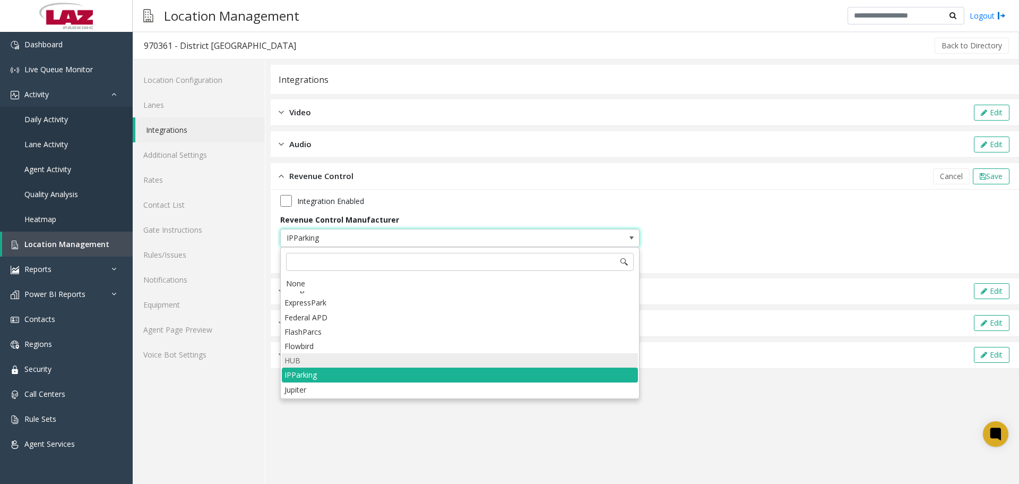
click at [327, 362] on li "HUB" at bounding box center [460, 360] width 356 height 14
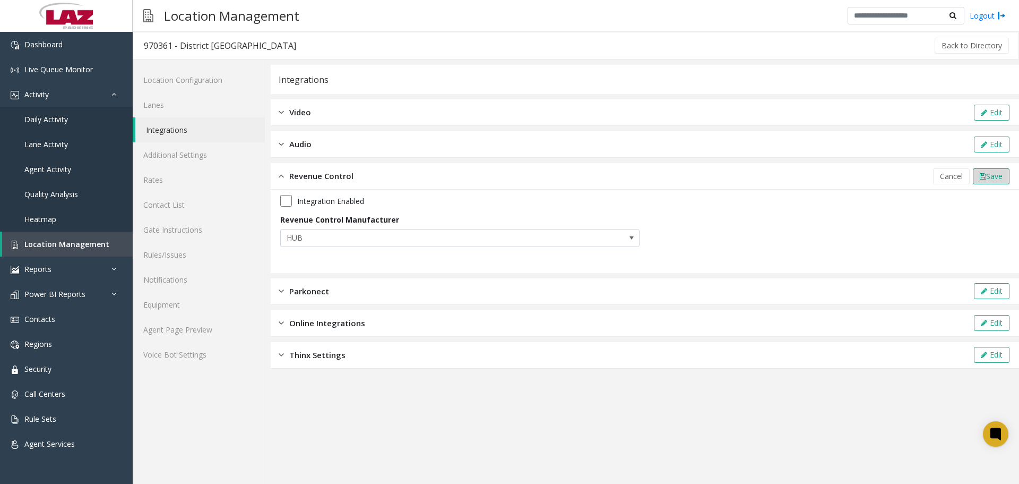
click at [994, 179] on span "Save" at bounding box center [994, 176] width 16 height 10
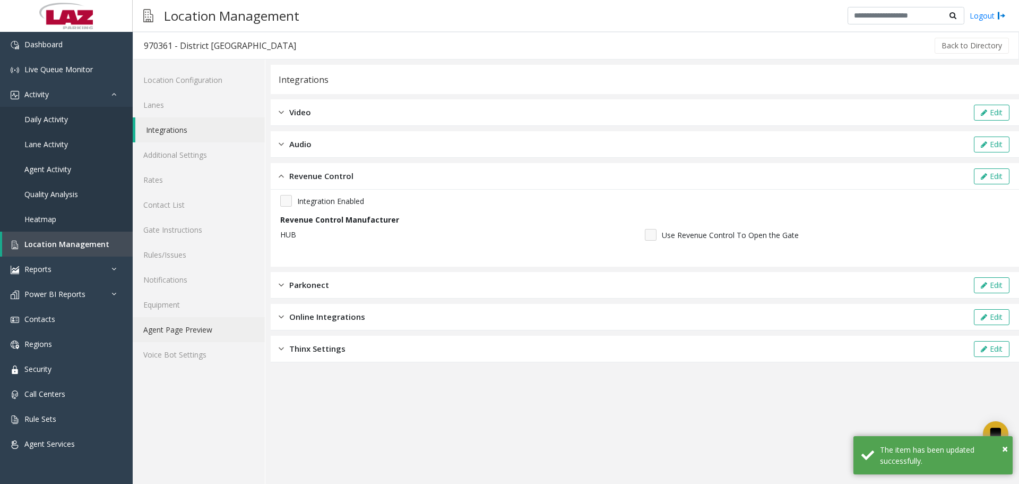
click at [170, 340] on link "Agent Page Preview" at bounding box center [199, 329] width 132 height 25
